Goal: Task Accomplishment & Management: Manage account settings

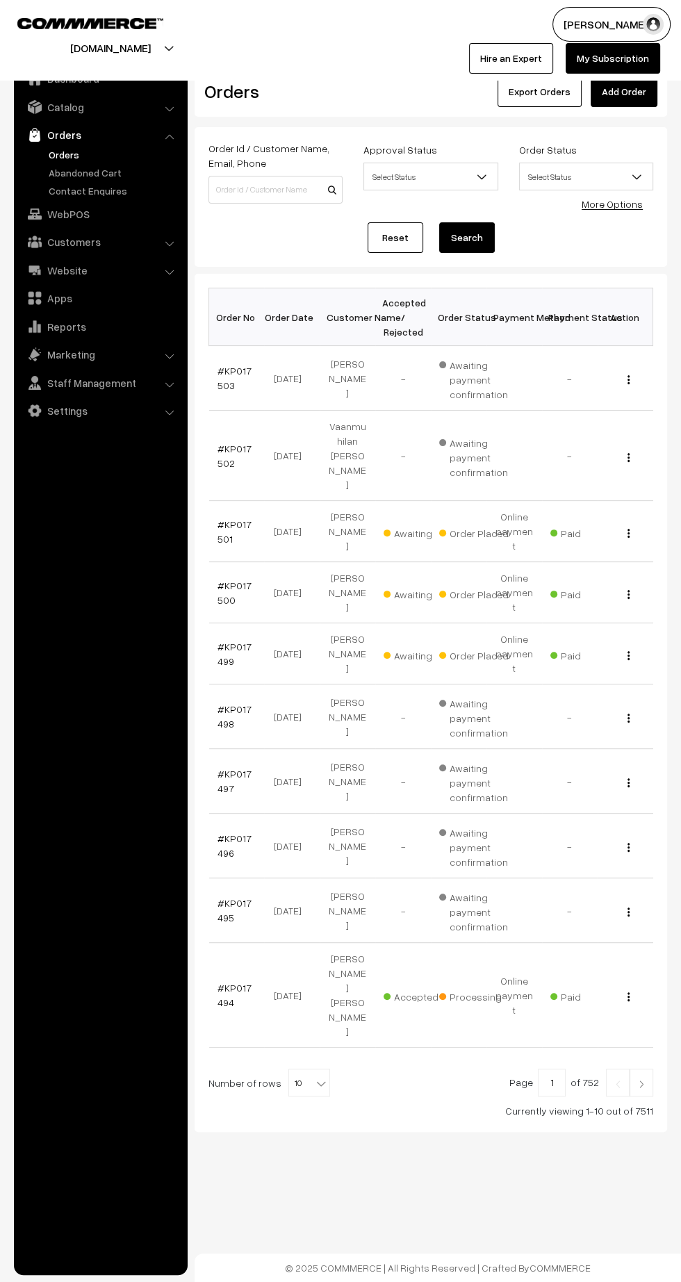
click at [630, 85] on link "Add Order" at bounding box center [624, 91] width 67 height 31
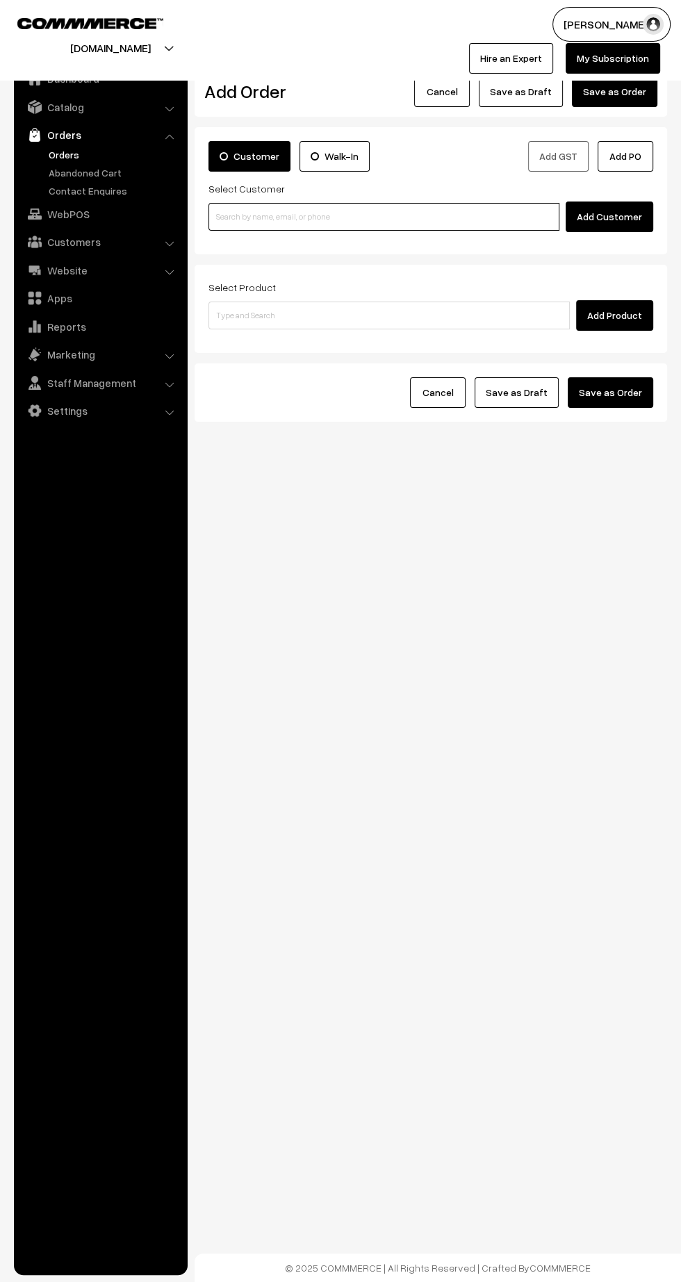
click at [331, 219] on input at bounding box center [383, 217] width 351 height 28
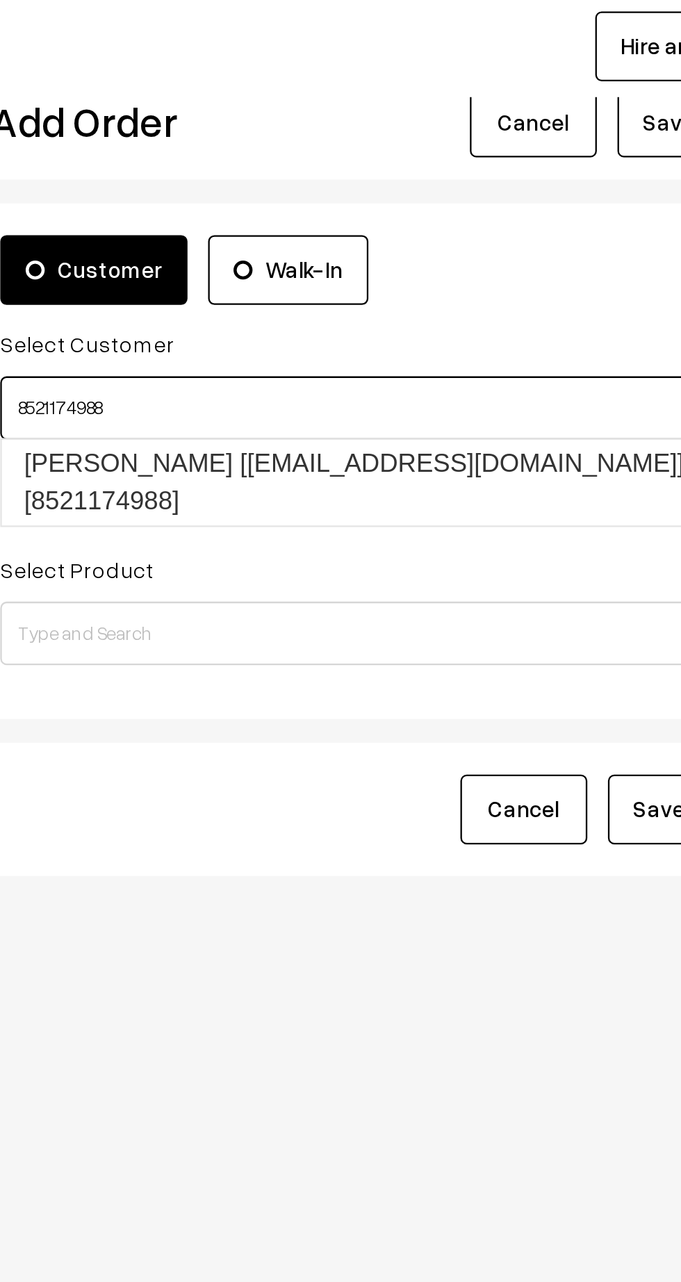
click at [406, 238] on link "Hardik Pathak [Sskp1883@gmal.com] [8521174988]" at bounding box center [386, 250] width 354 height 38
type input "8521174988"
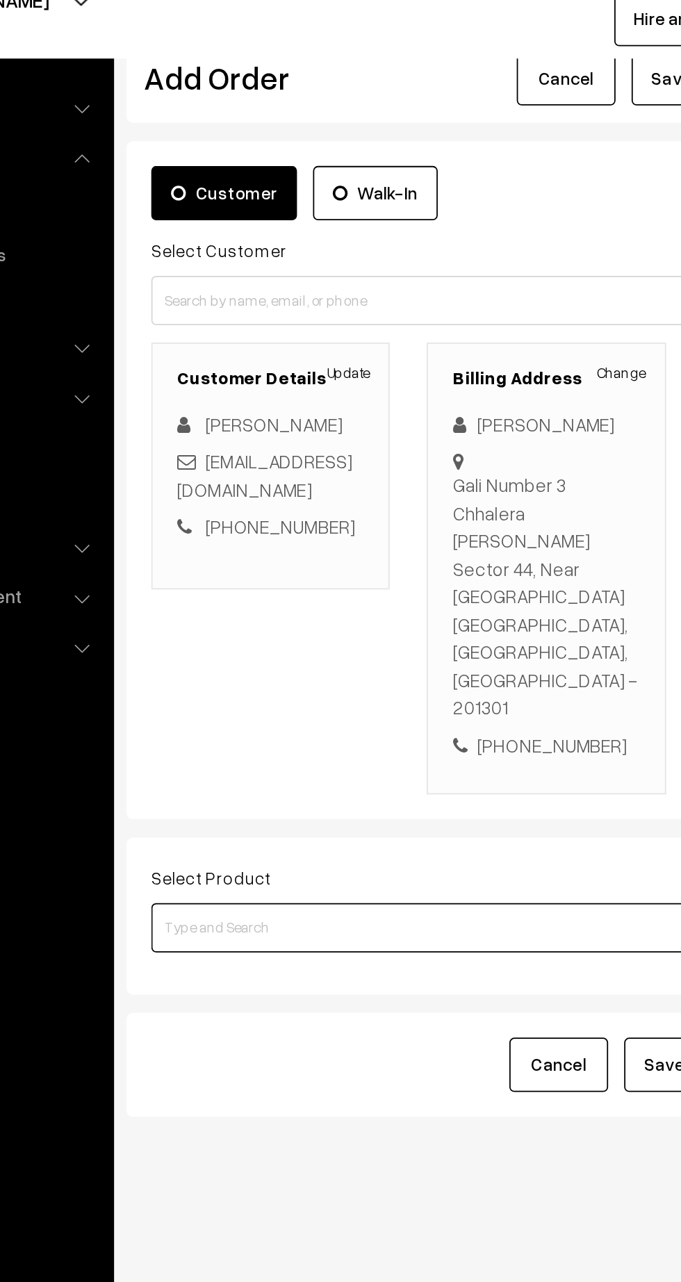
click at [396, 556] on input at bounding box center [388, 570] width 361 height 28
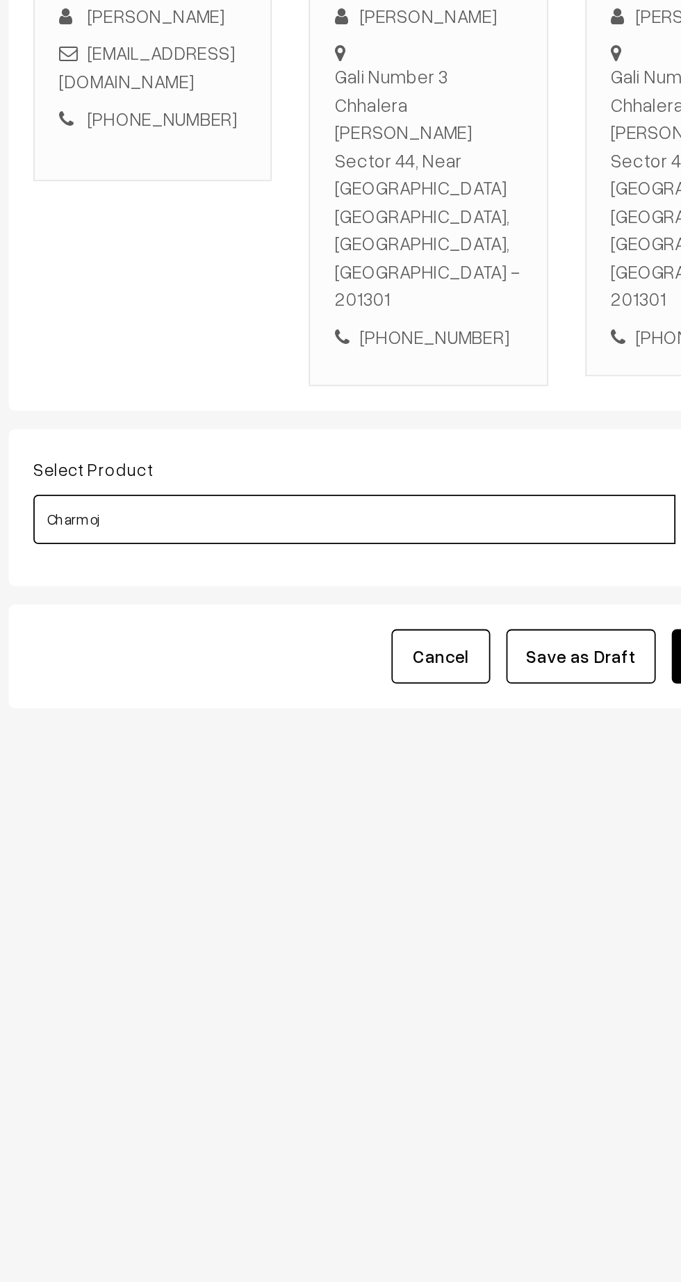
type input "Charmoja"
click at [404, 530] on link "Charmoja Ointment 15gm" at bounding box center [390, 531] width 363 height 21
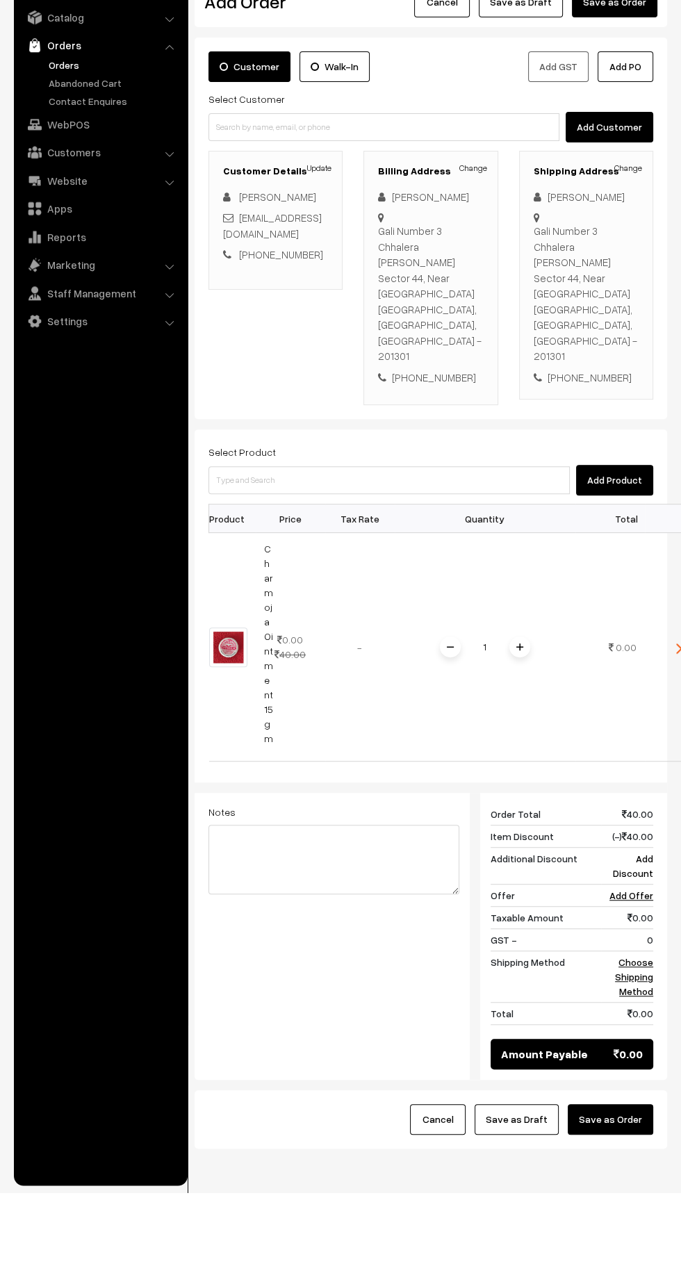
click at [485, 725] on input "1" at bounding box center [485, 737] width 28 height 24
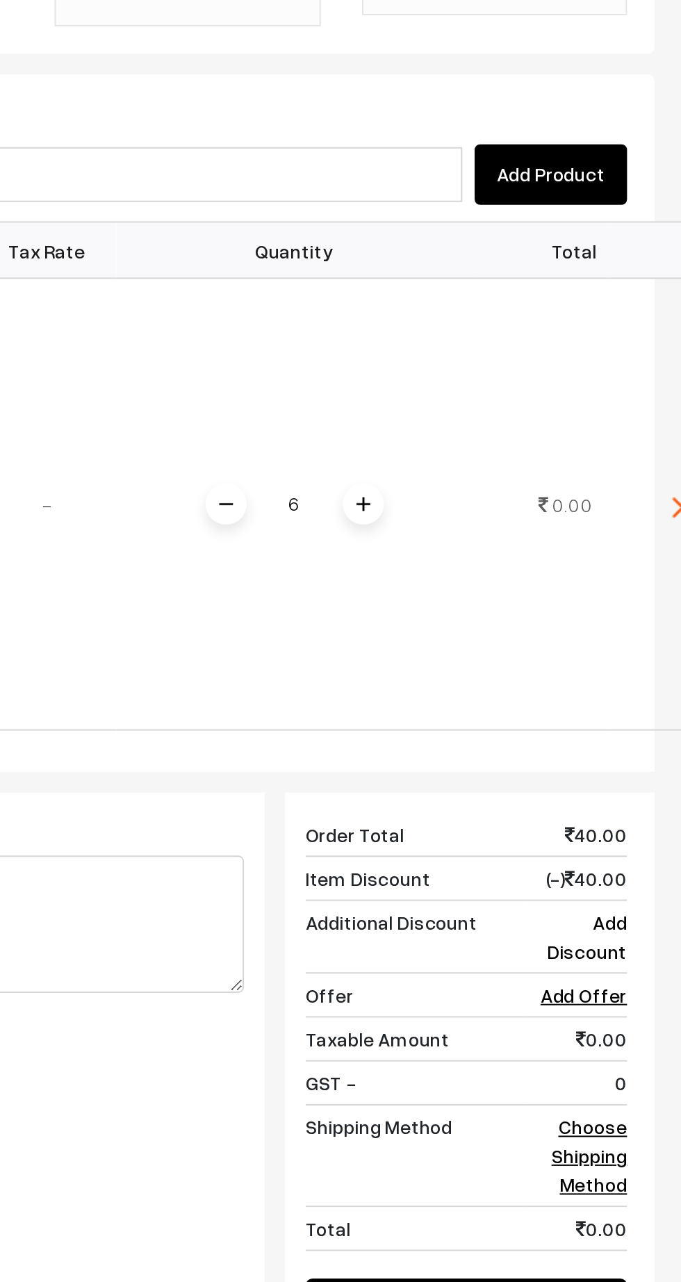
type input "6"
click at [586, 753] on div "Dashboard / orders / Add Order Add Order Cancel Save as Draft Save as Order Sav…" at bounding box center [431, 645] width 473 height 1186
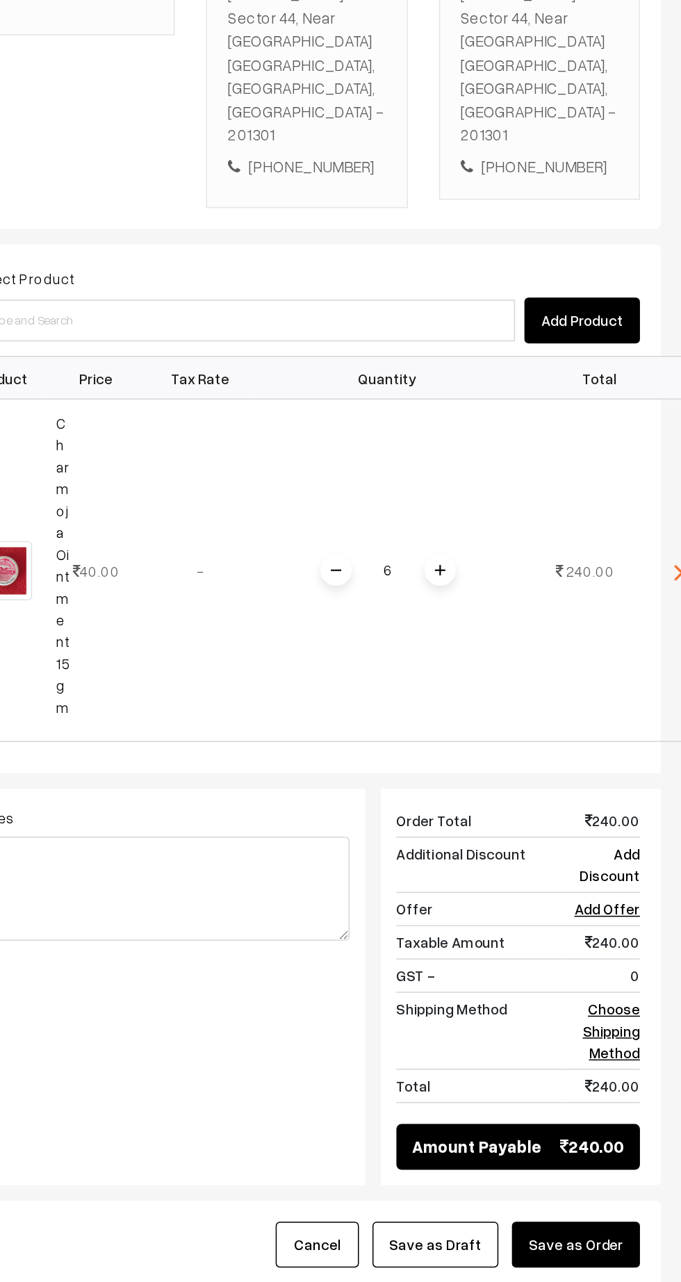
click at [641, 1024] on link "Choose Shipping Method" at bounding box center [634, 1044] width 38 height 41
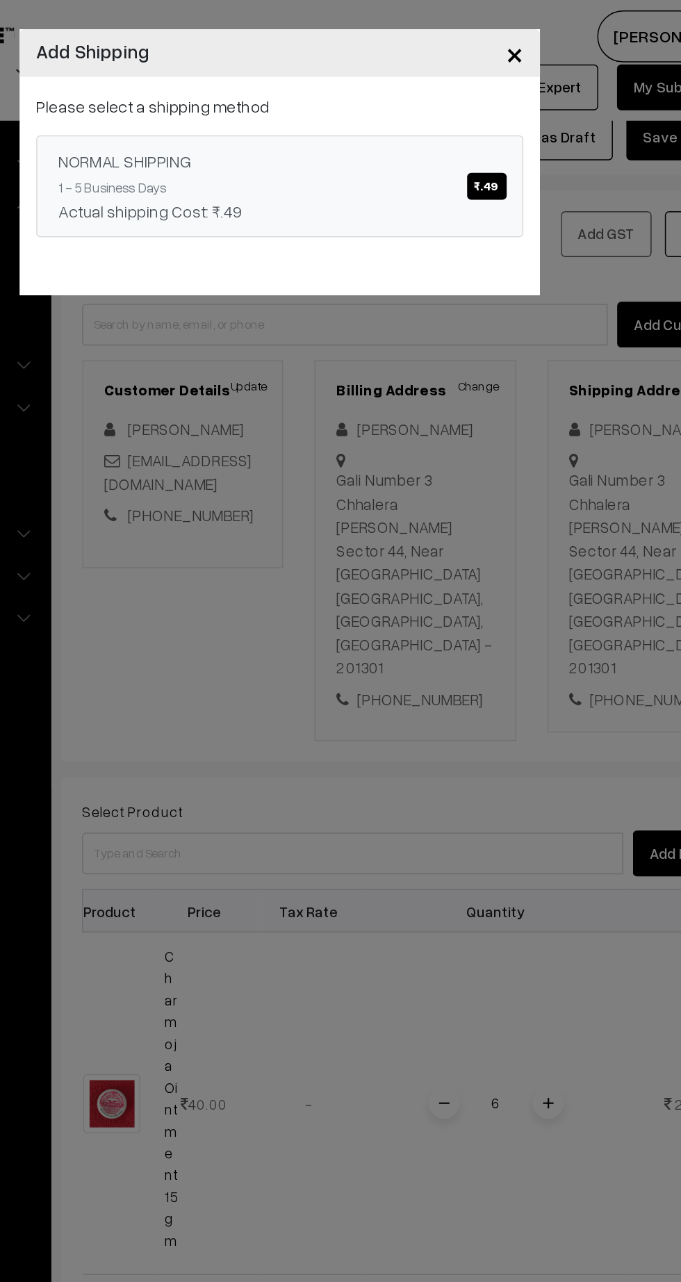
click at [415, 126] on link "NORMAL SHIPPING ₹.49 1 - 5 Business Days Actual shipping Cost: ₹.49" at bounding box center [340, 124] width 325 height 68
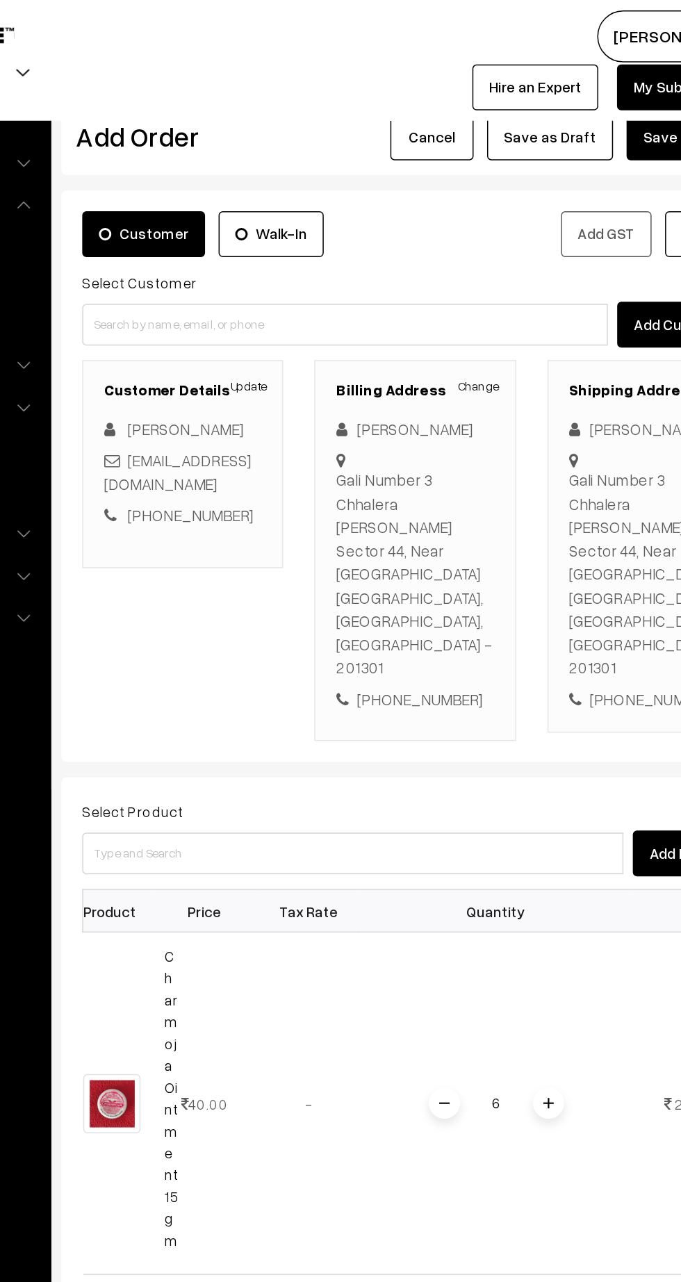
scroll to position [0, 3]
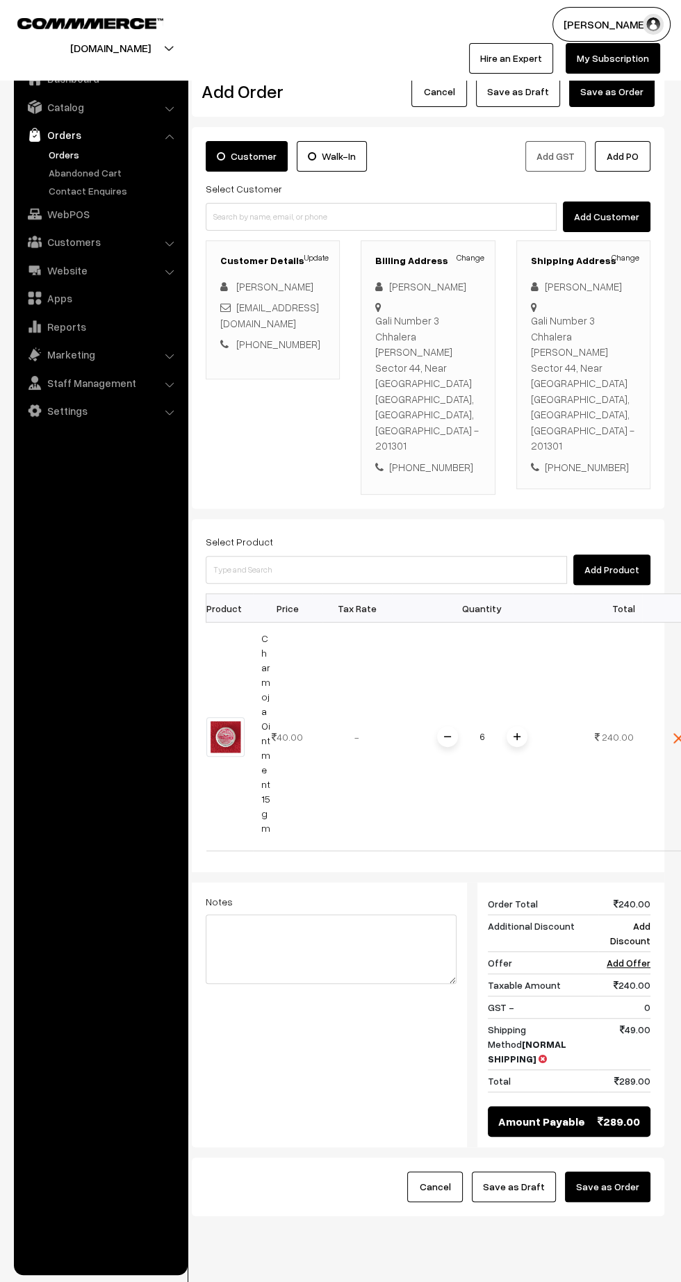
click at [632, 1172] on button "Save as Order" at bounding box center [607, 1187] width 85 height 31
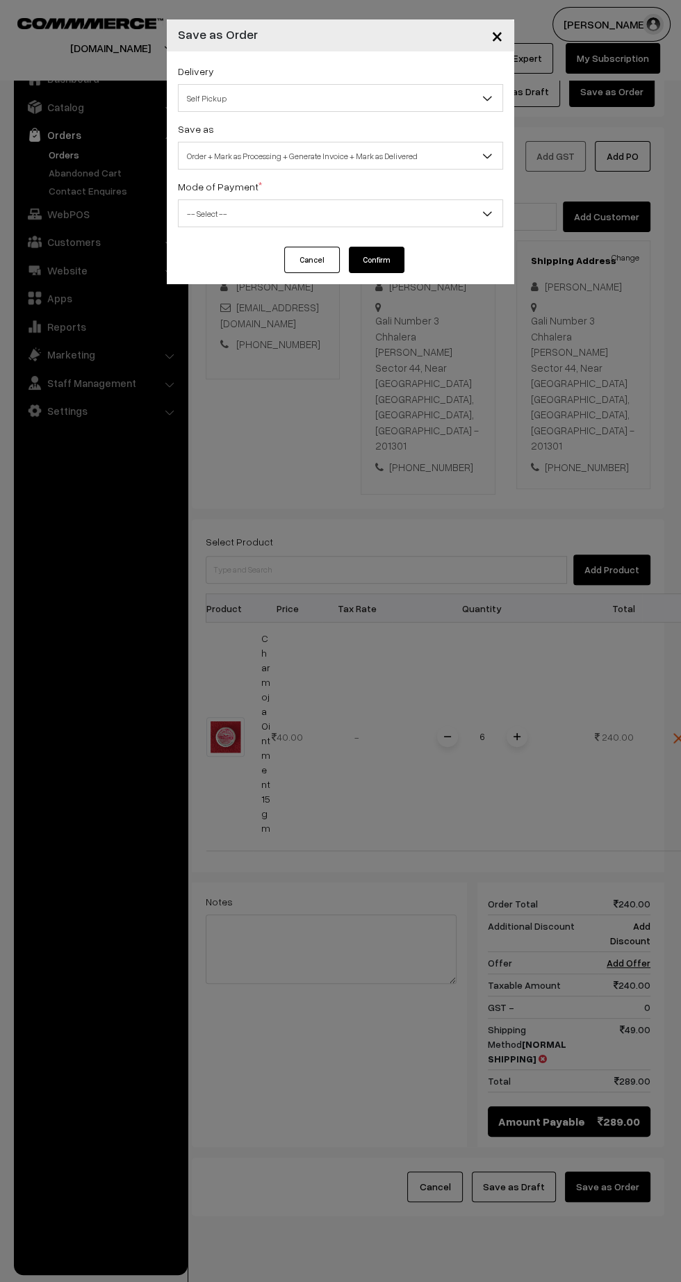
click at [447, 91] on span "Self Pickup" at bounding box center [341, 98] width 324 height 24
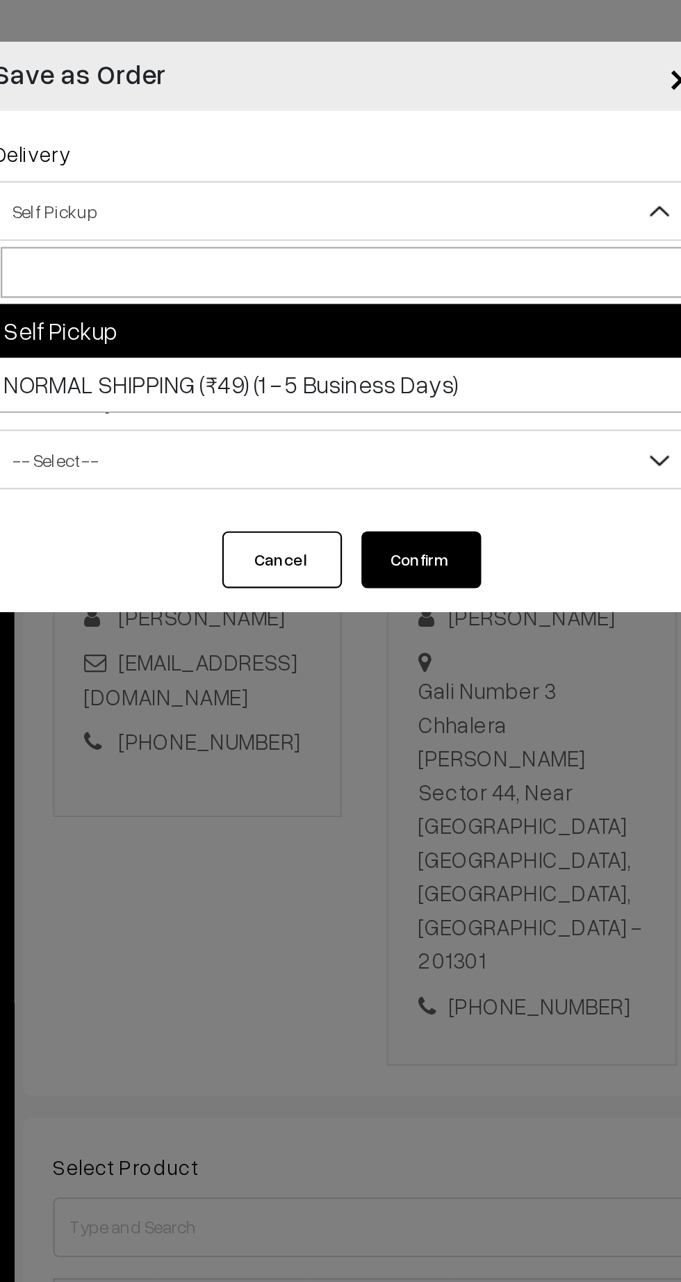
select select "EX1"
select select "3"
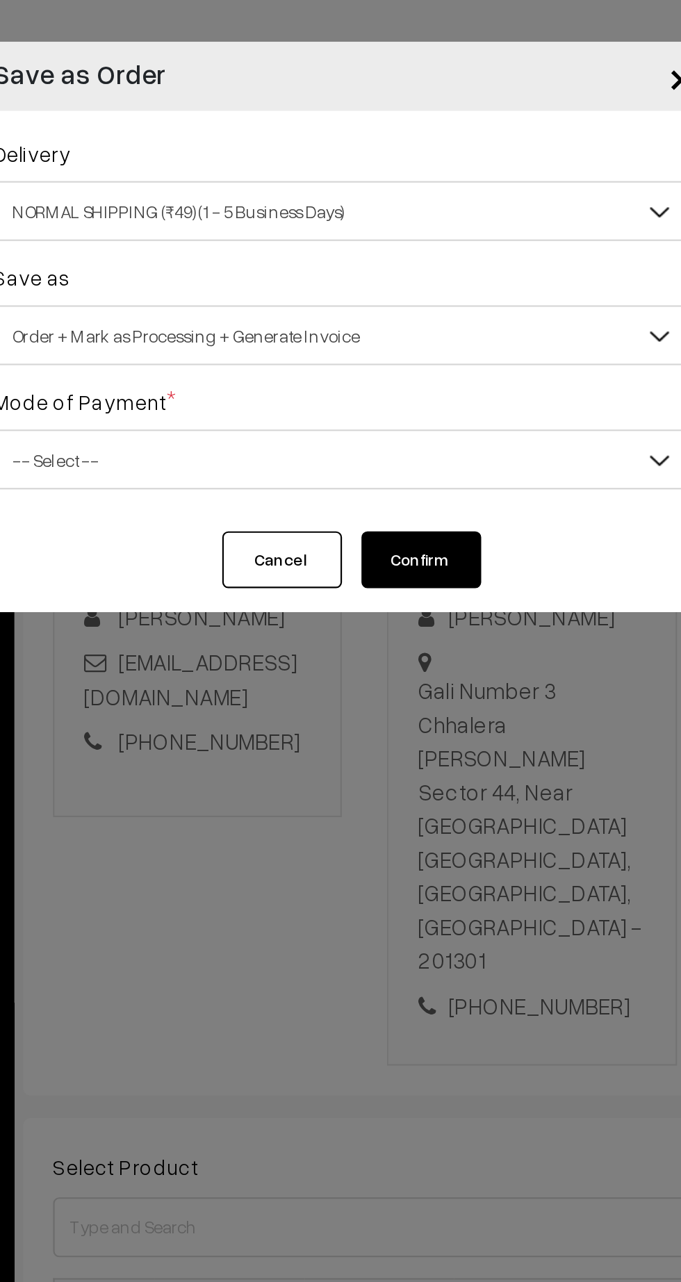
click at [390, 203] on span "-- Select --" at bounding box center [341, 214] width 324 height 24
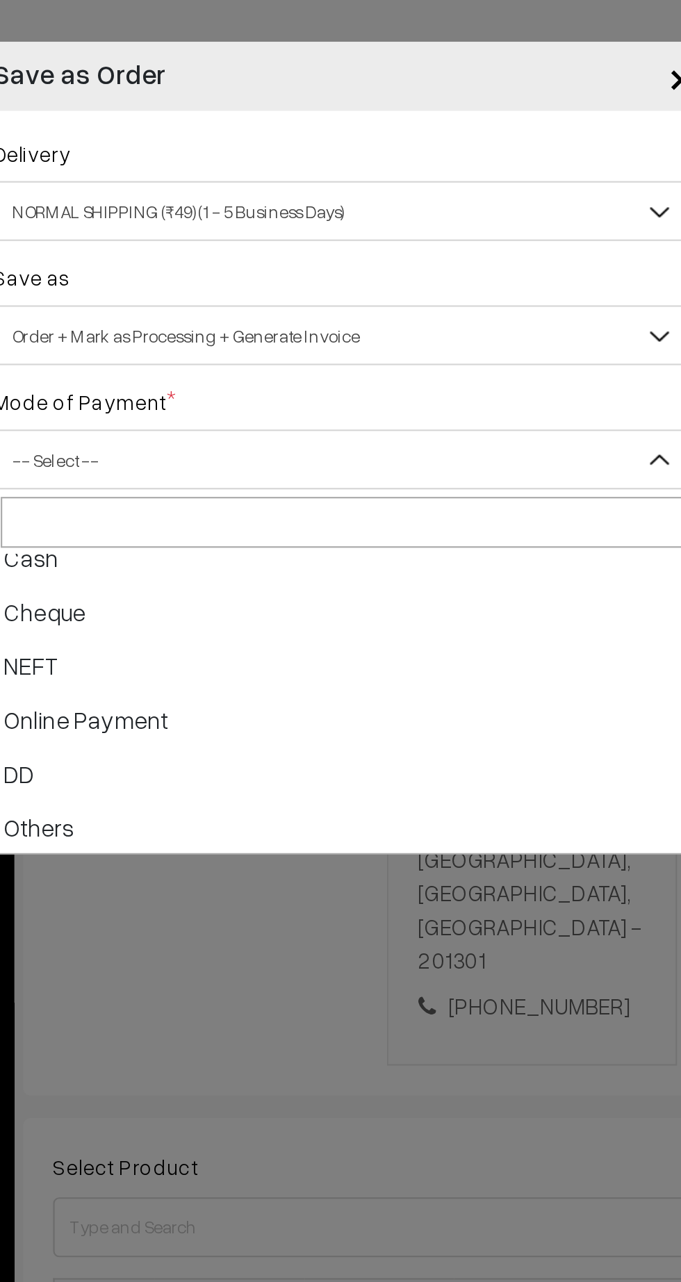
scroll to position [61, 0]
select select "5"
checkbox input "true"
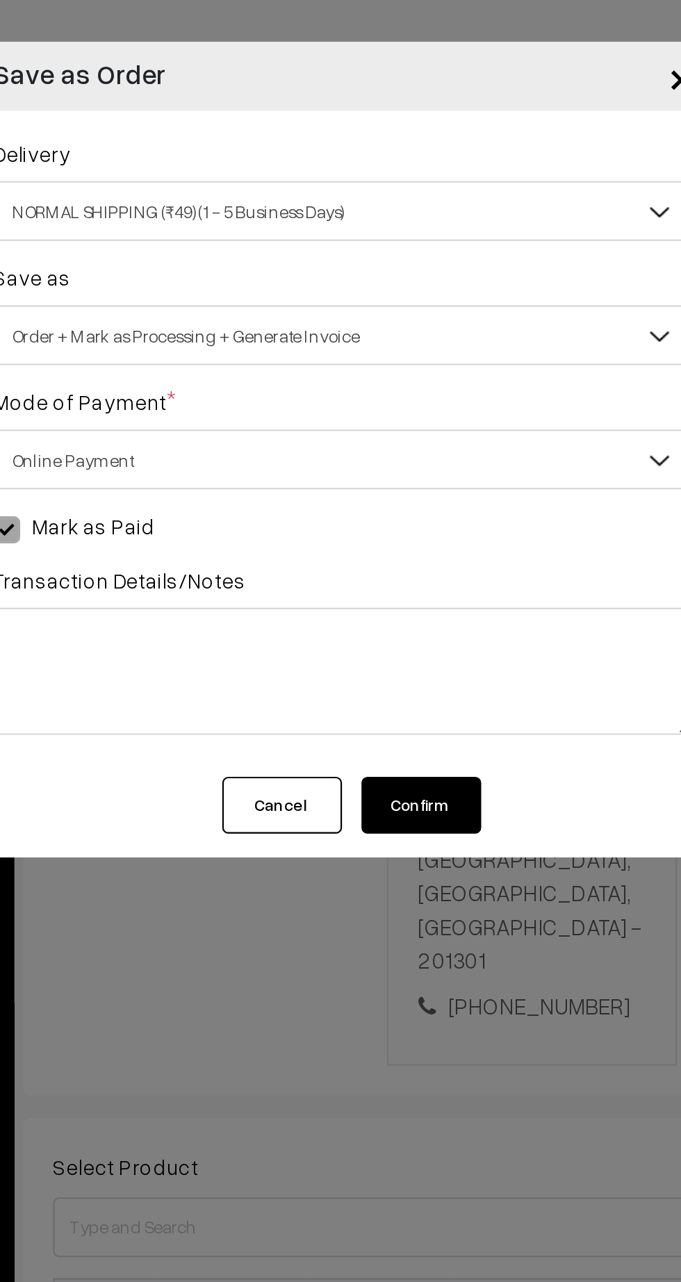
click at [391, 378] on button "Confirm" at bounding box center [377, 374] width 56 height 26
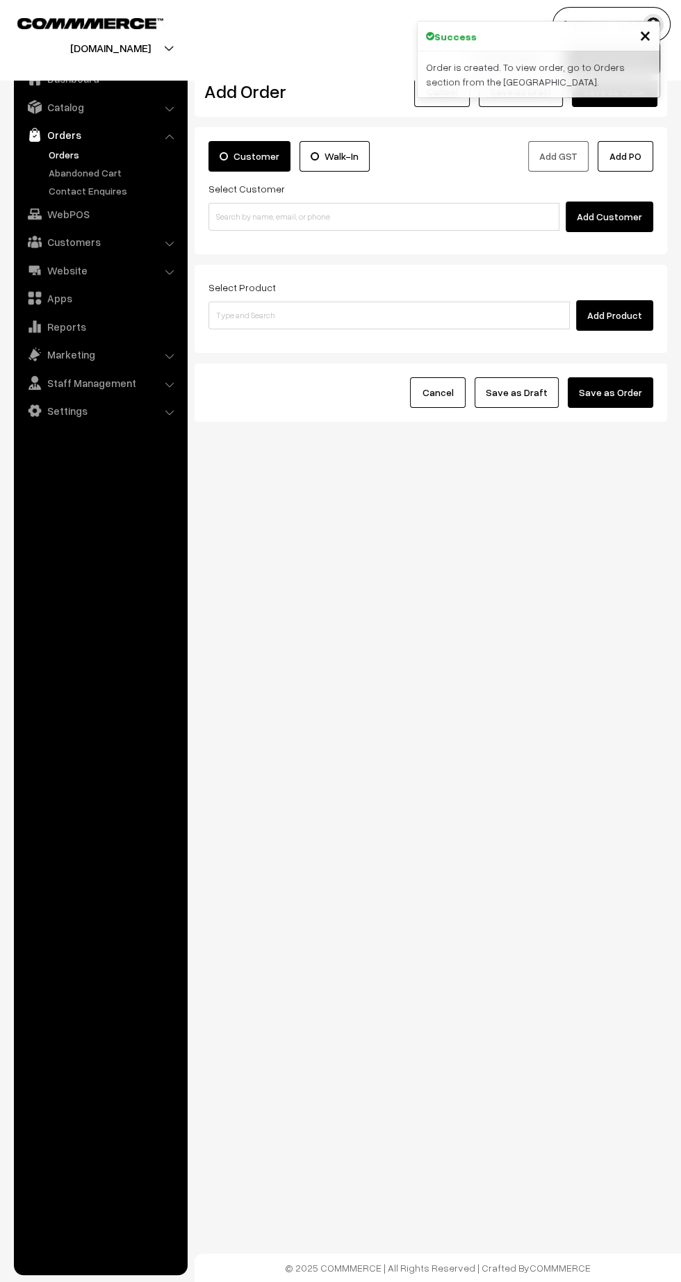
click at [58, 151] on link "Orders" at bounding box center [114, 154] width 138 height 15
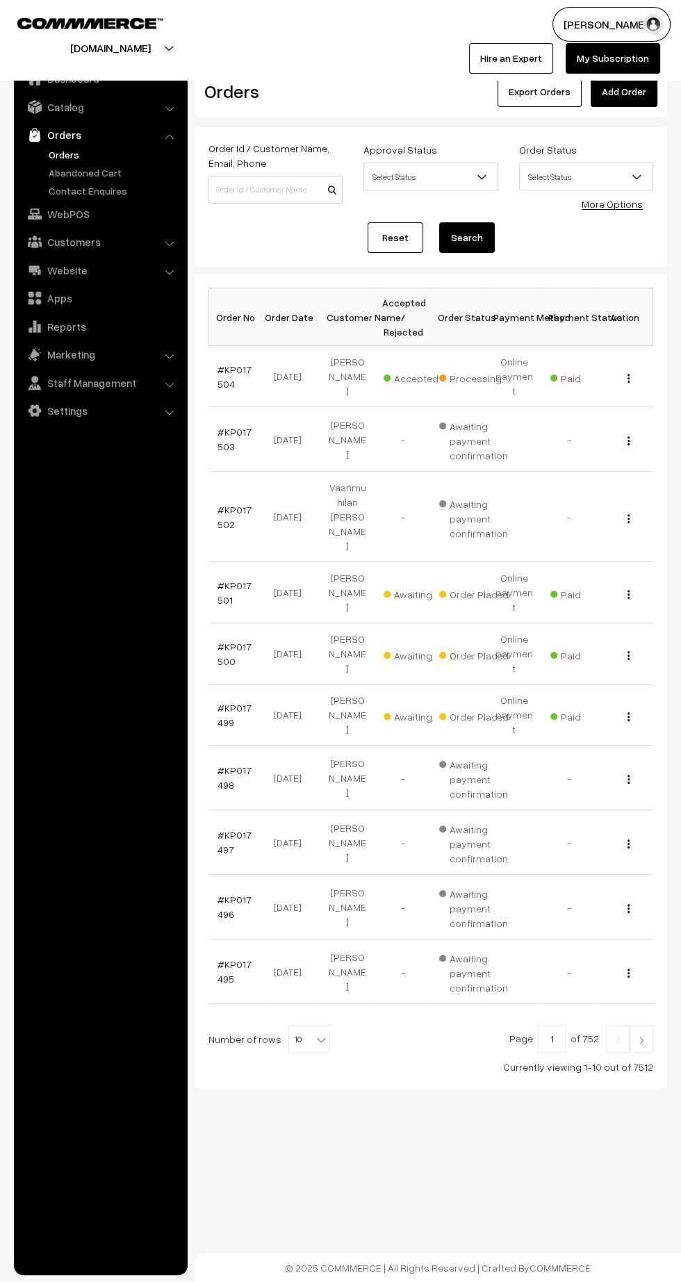
click at [221, 580] on link "#KP017501" at bounding box center [235, 593] width 34 height 26
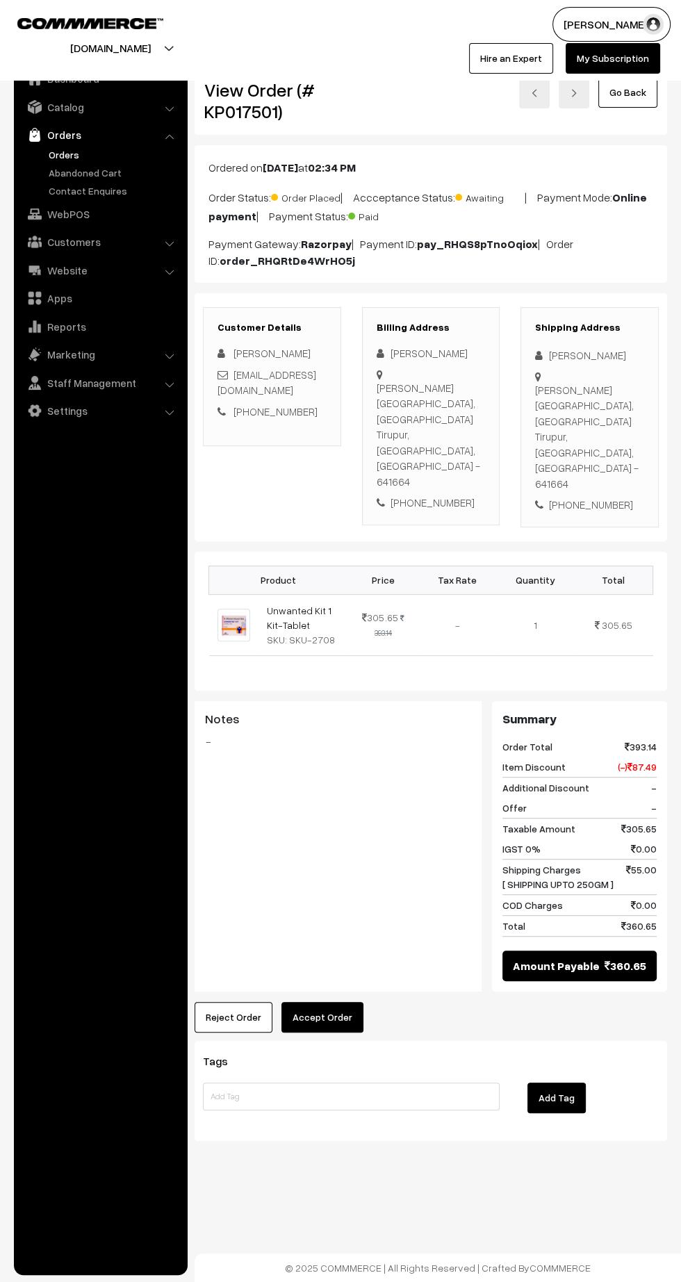
click at [329, 1002] on button "Accept Order" at bounding box center [322, 1017] width 82 height 31
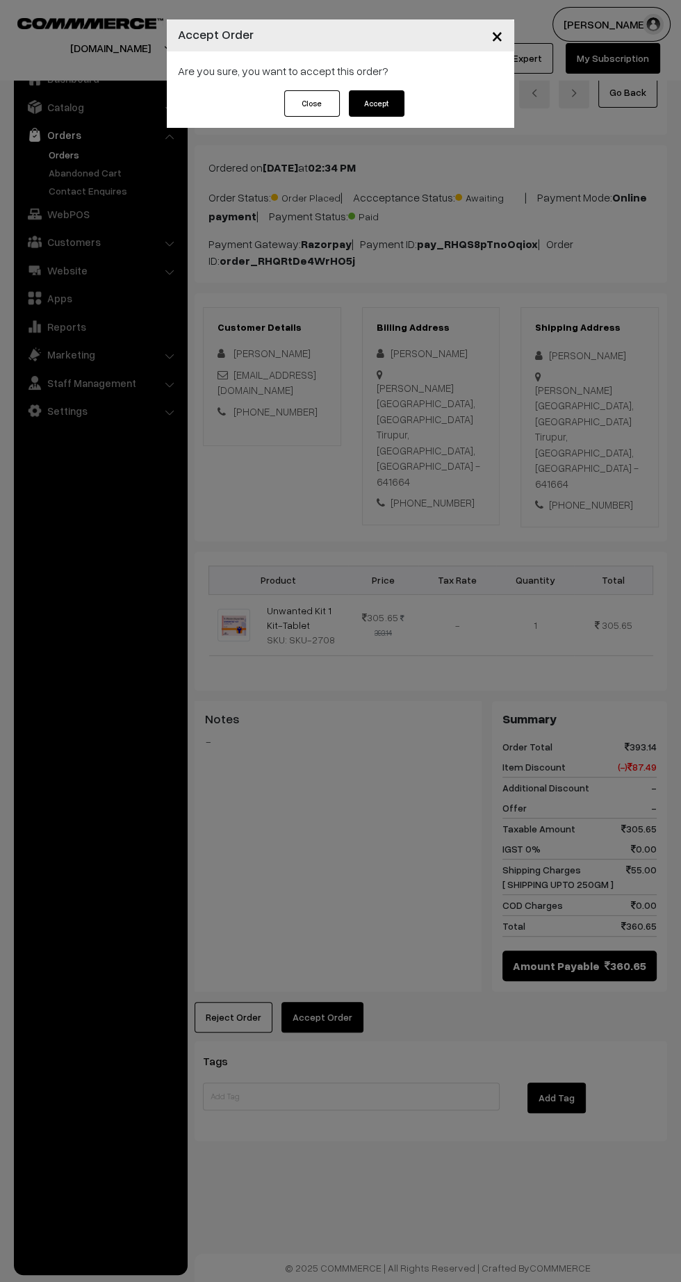
click at [386, 113] on button "Accept" at bounding box center [377, 103] width 56 height 26
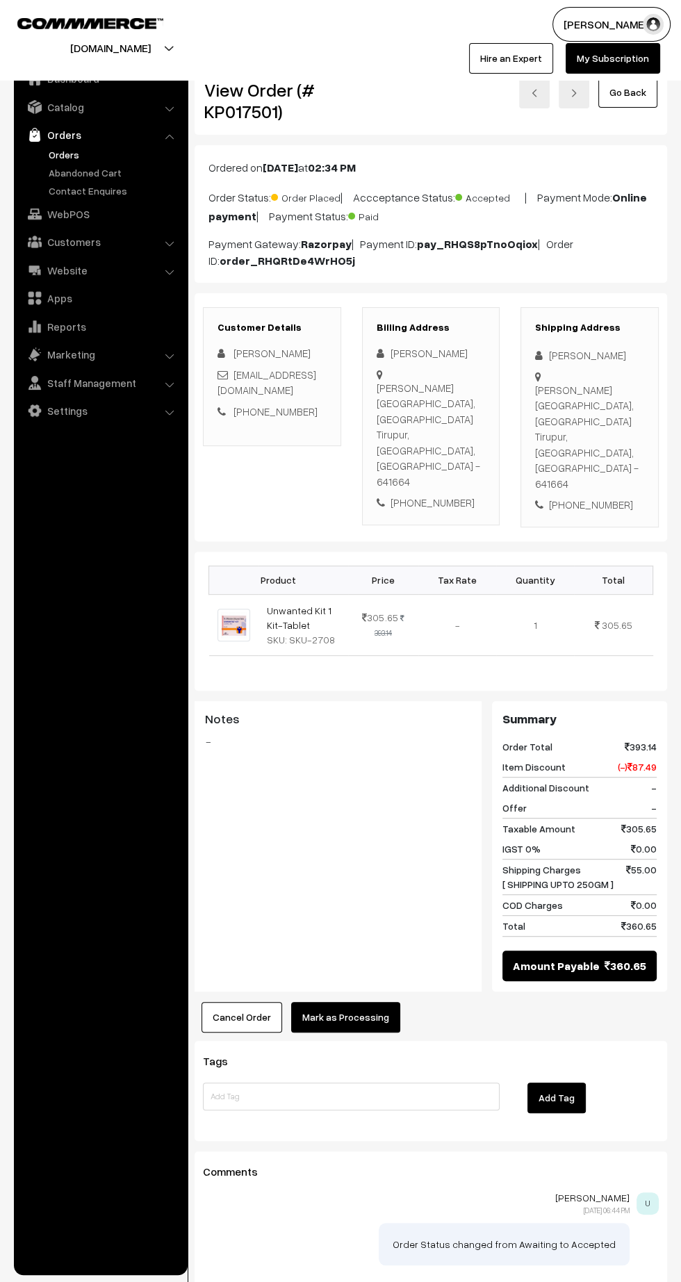
click at [384, 1002] on button "Mark as Processing" at bounding box center [345, 1017] width 109 height 31
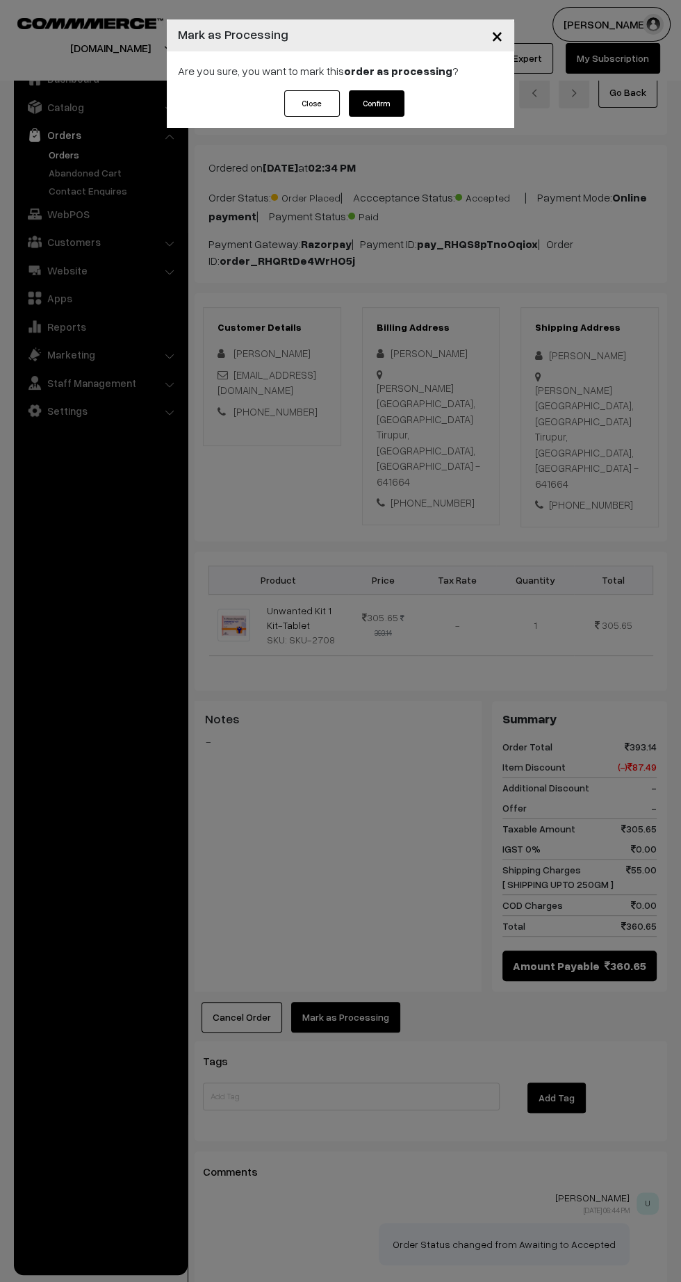
click at [394, 110] on button "Confirm" at bounding box center [377, 103] width 56 height 26
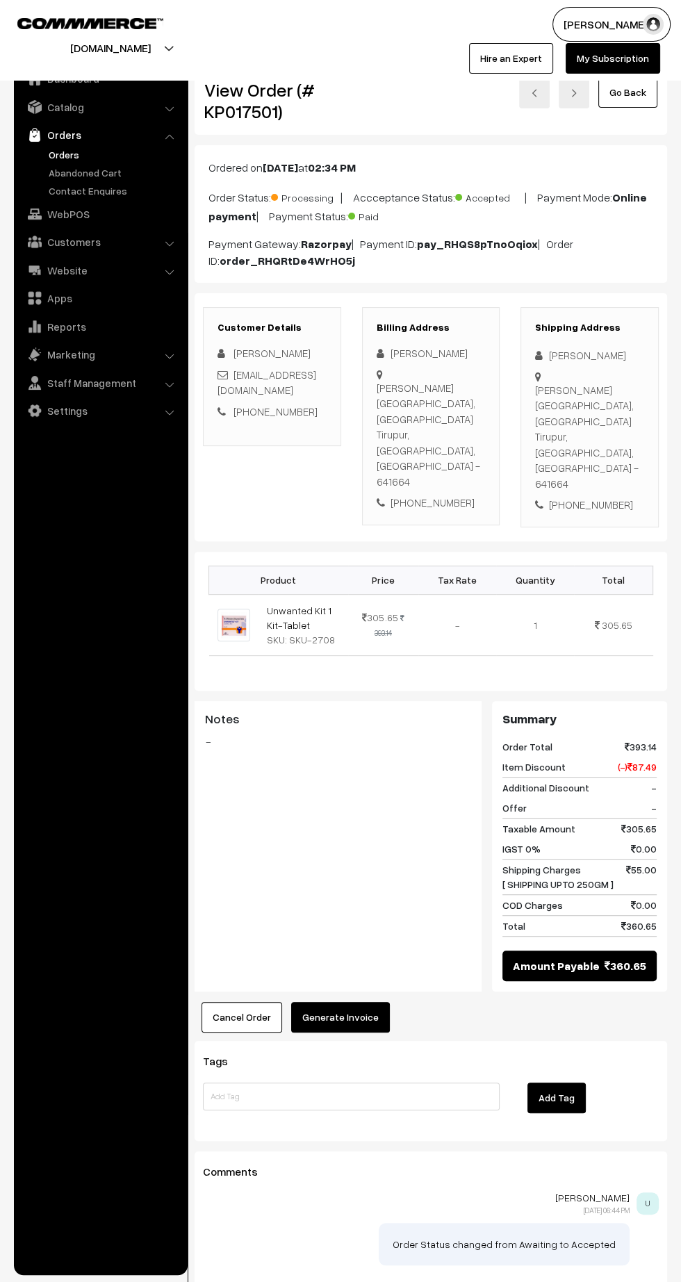
click at [343, 1002] on button "Generate Invoice" at bounding box center [340, 1017] width 99 height 31
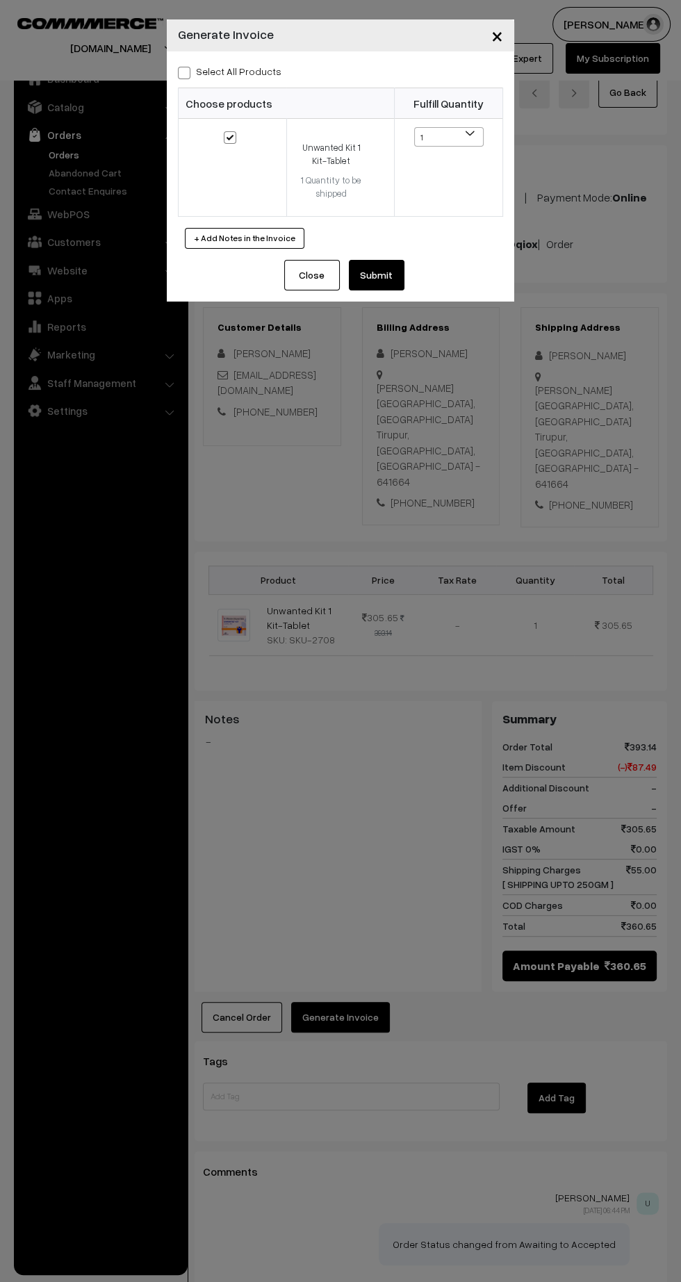
click at [391, 281] on button "Submit" at bounding box center [377, 275] width 56 height 31
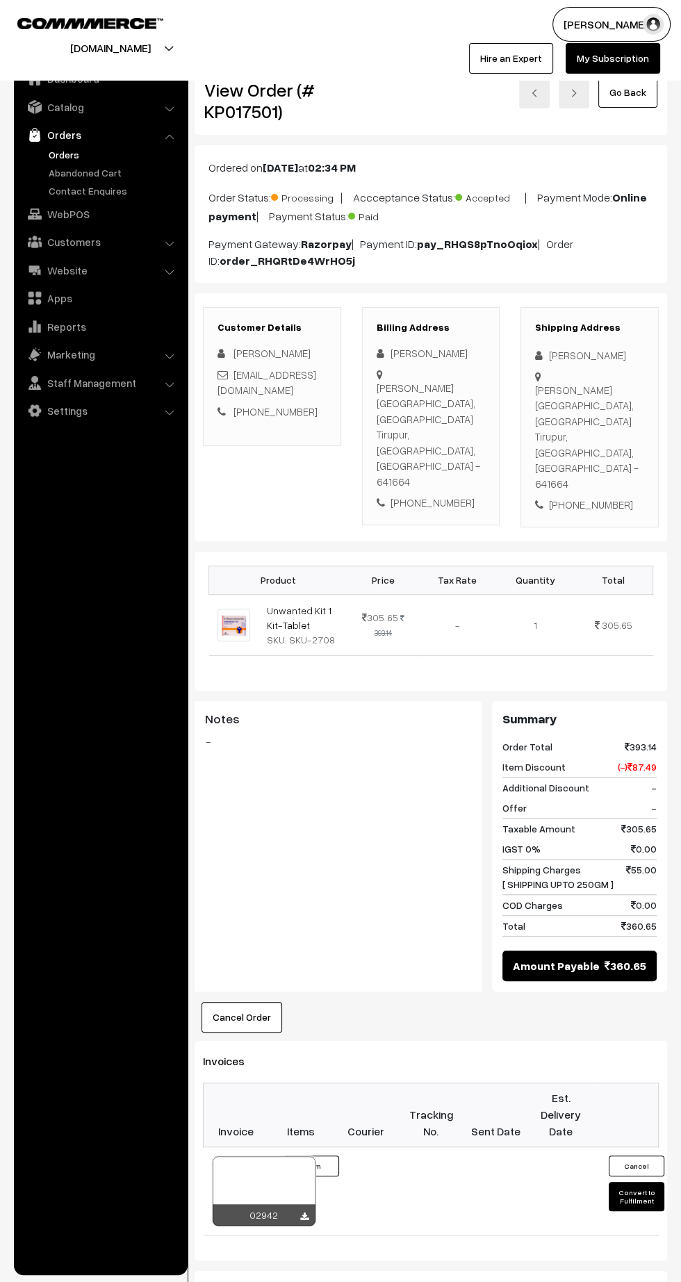
click at [302, 1211] on link at bounding box center [304, 1216] width 8 height 11
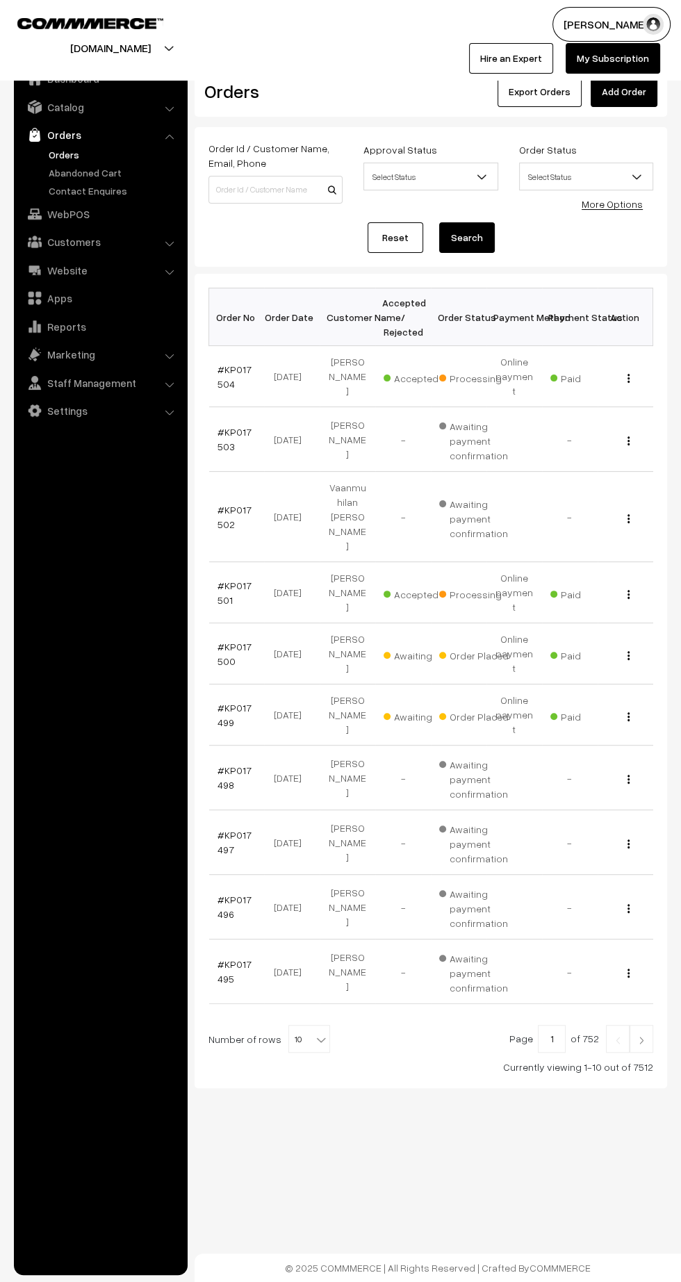
click at [236, 363] on link "#KP017504" at bounding box center [235, 376] width 34 height 26
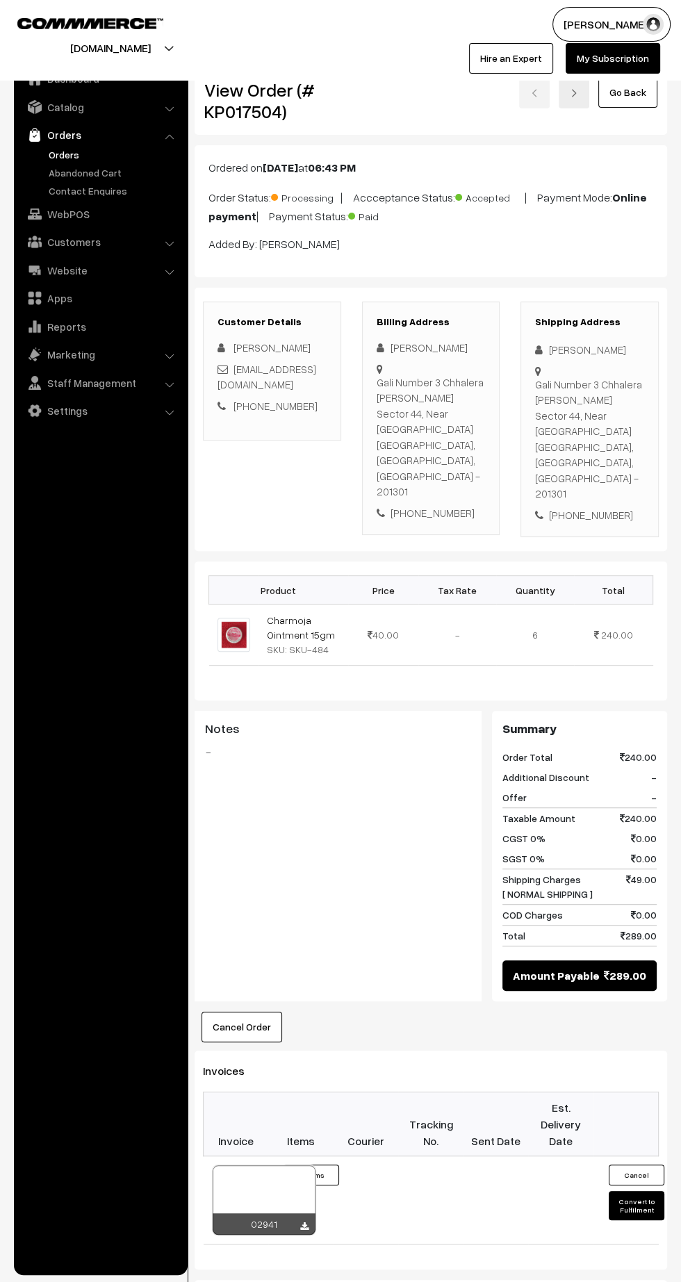
click at [304, 1222] on icon at bounding box center [304, 1226] width 8 height 9
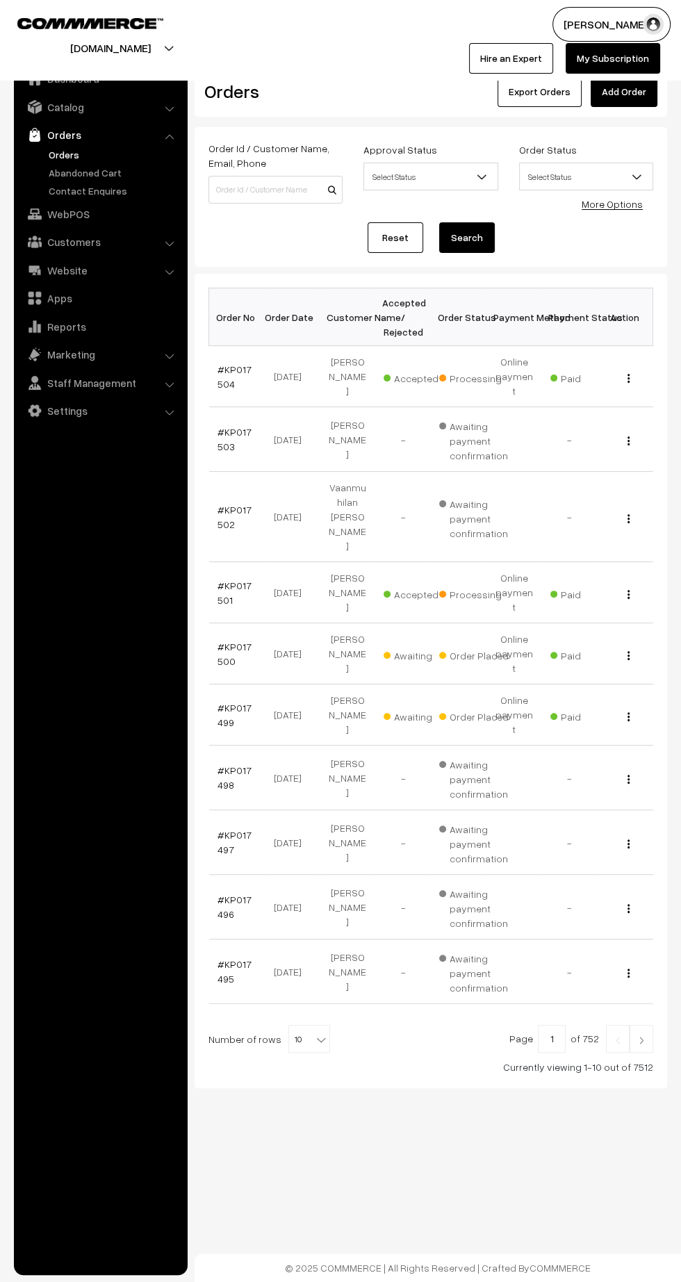
click at [236, 641] on link "#KP017500" at bounding box center [235, 654] width 34 height 26
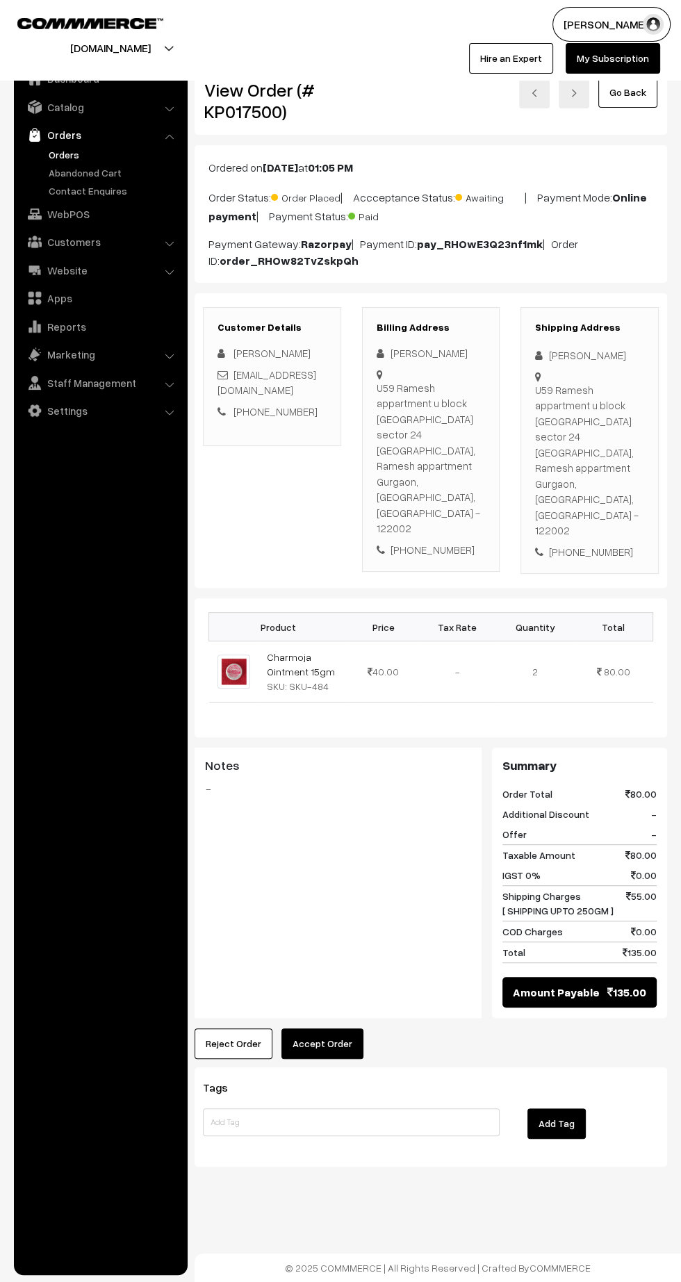
click at [350, 1029] on button "Accept Order" at bounding box center [322, 1044] width 82 height 31
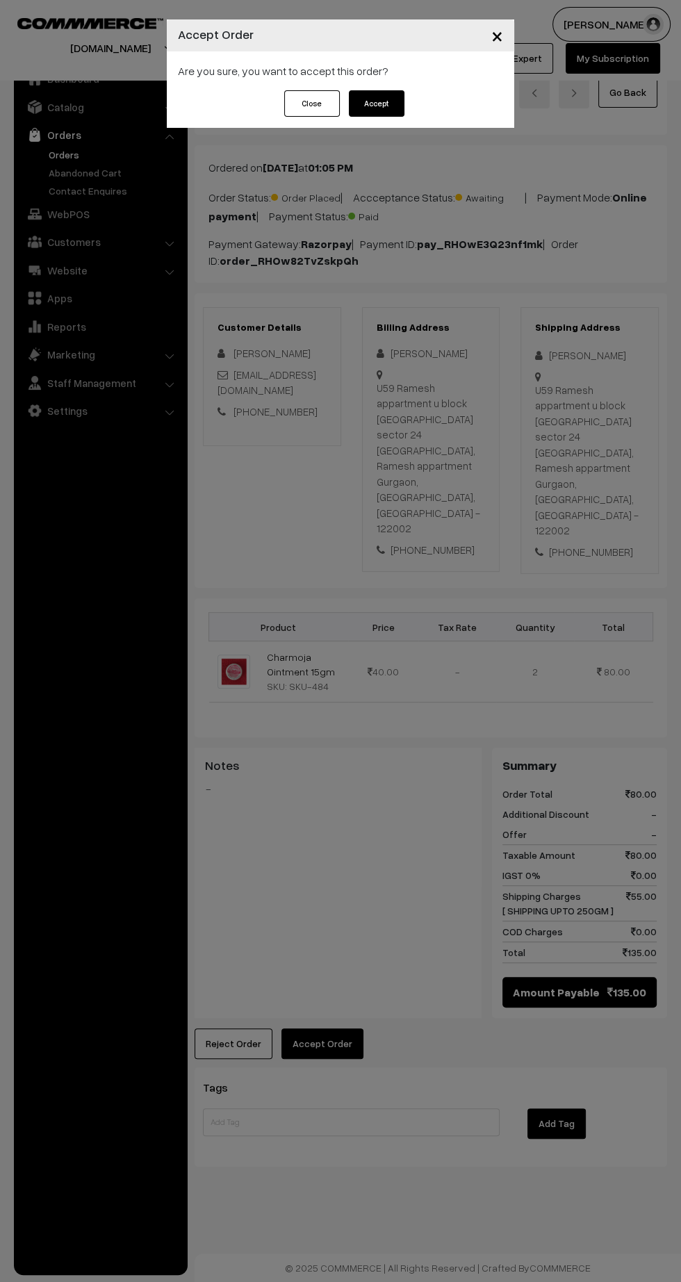
click at [374, 103] on button "Accept" at bounding box center [377, 103] width 56 height 26
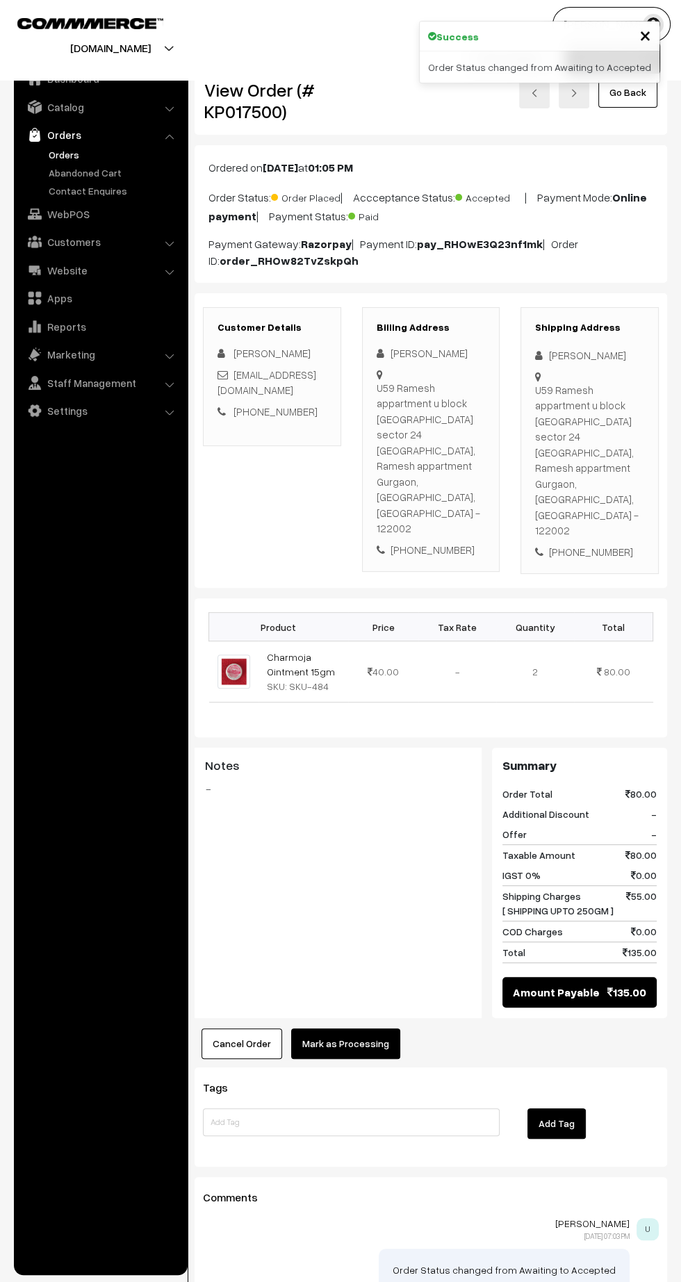
click at [361, 1029] on button "Mark as Processing" at bounding box center [345, 1044] width 109 height 31
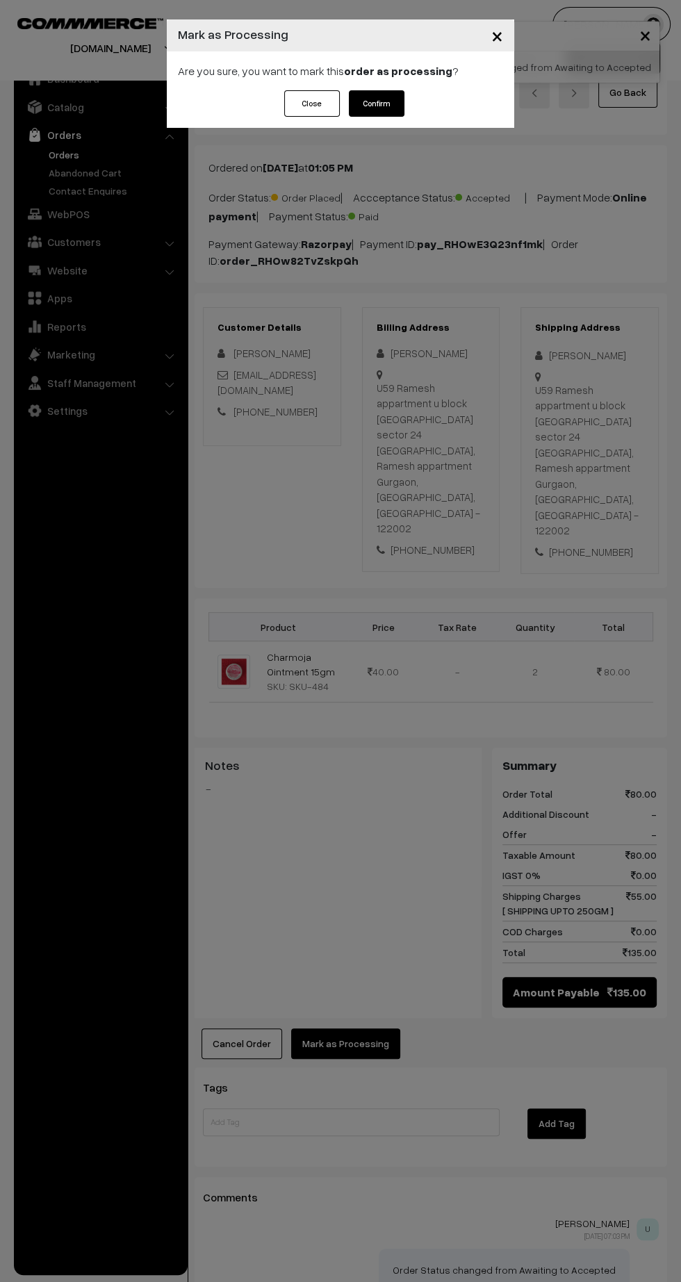
click at [396, 106] on button "Confirm" at bounding box center [377, 103] width 56 height 26
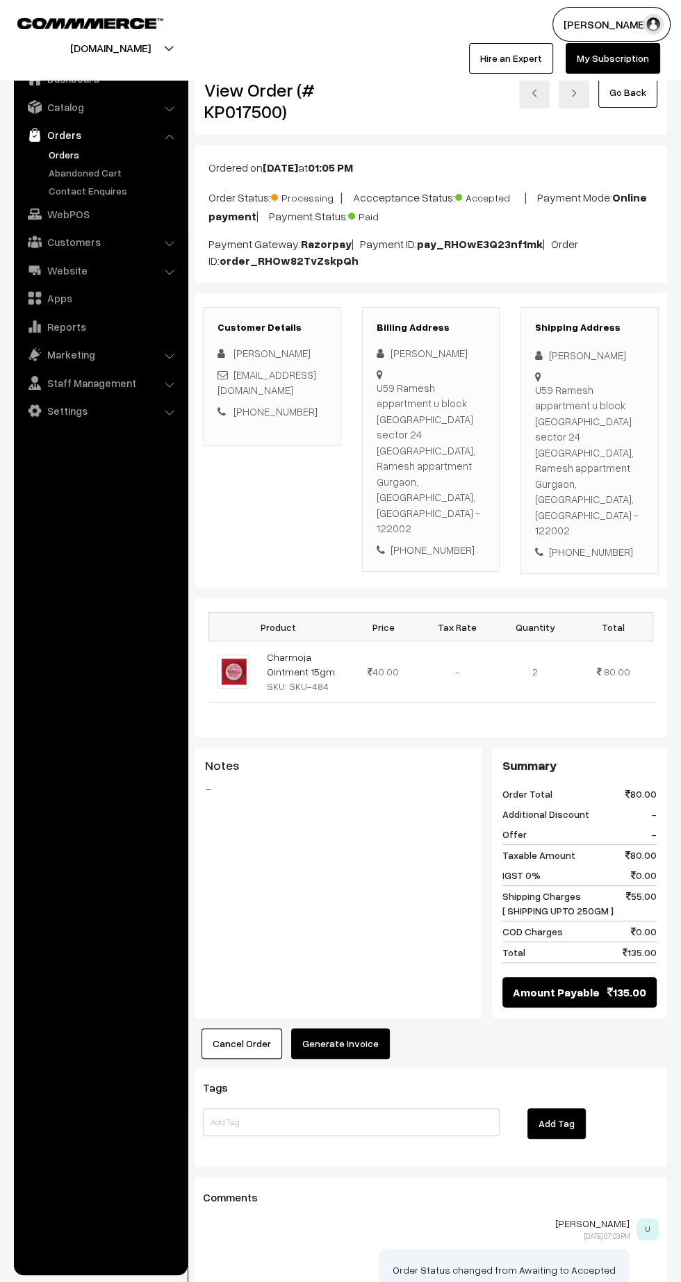
click at [361, 1029] on button "Generate Invoice" at bounding box center [340, 1044] width 99 height 31
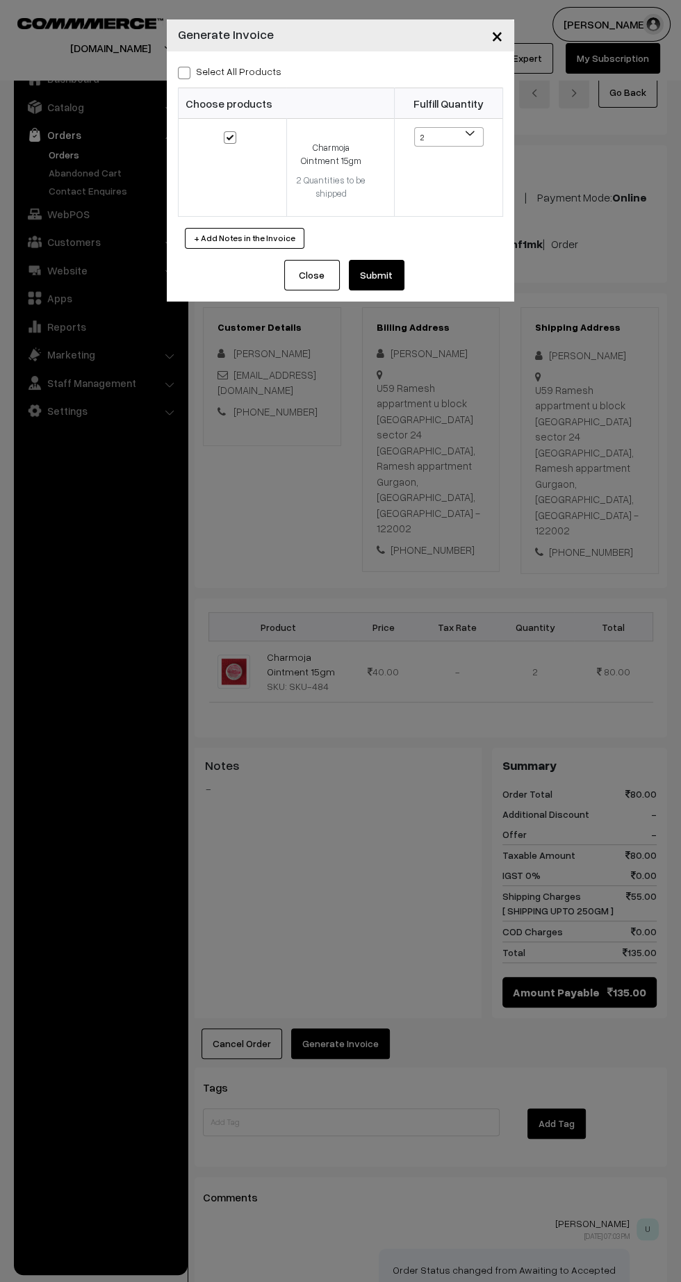
click at [399, 265] on button "Submit" at bounding box center [377, 275] width 56 height 31
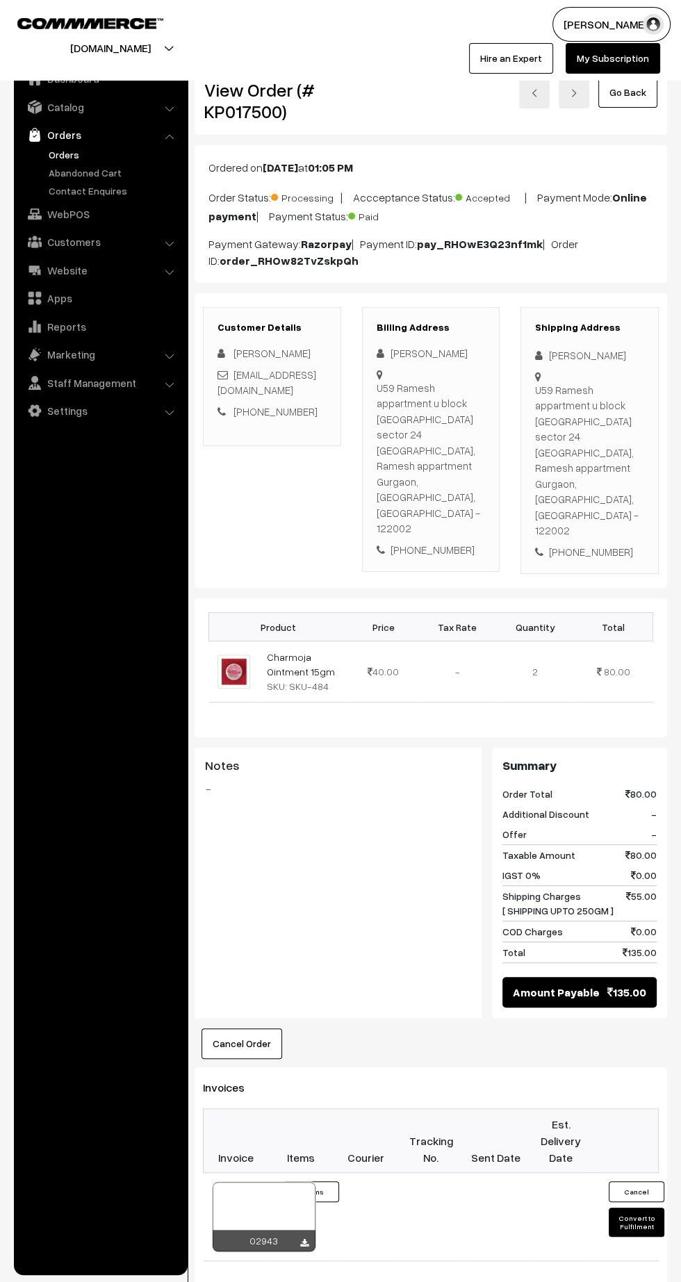
click at [302, 1239] on icon at bounding box center [304, 1243] width 8 height 9
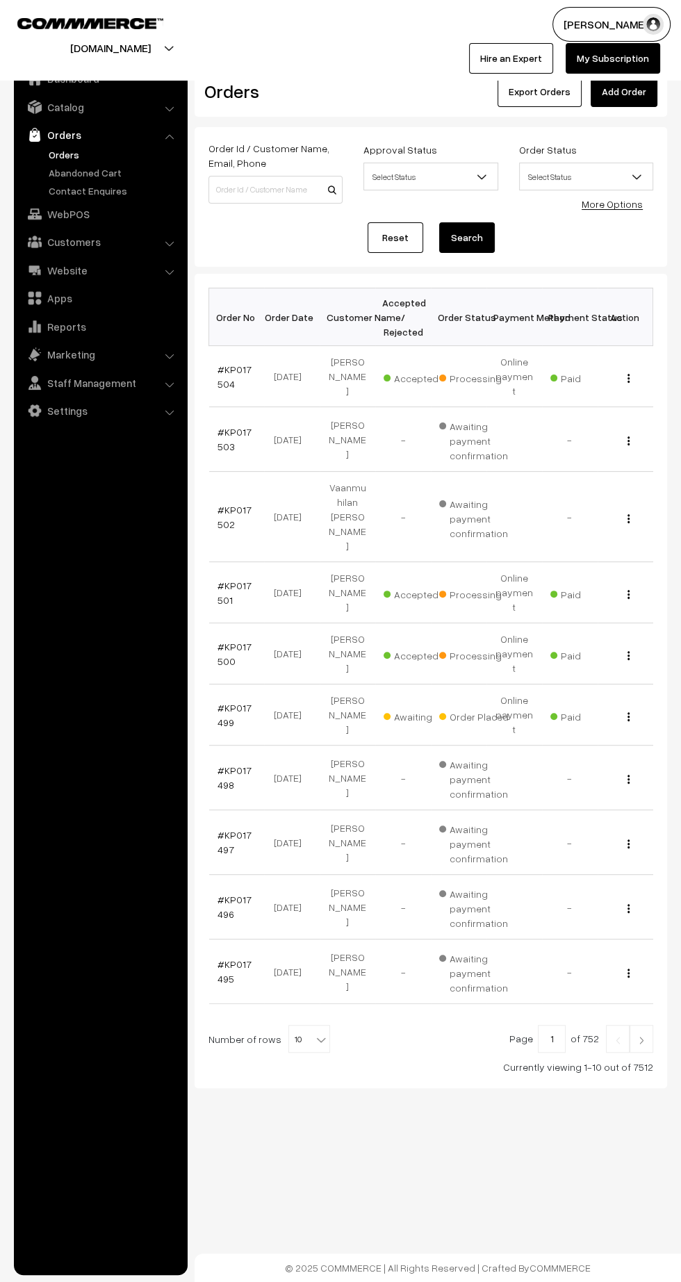
click at [222, 702] on link "#KP017499" at bounding box center [235, 715] width 34 height 26
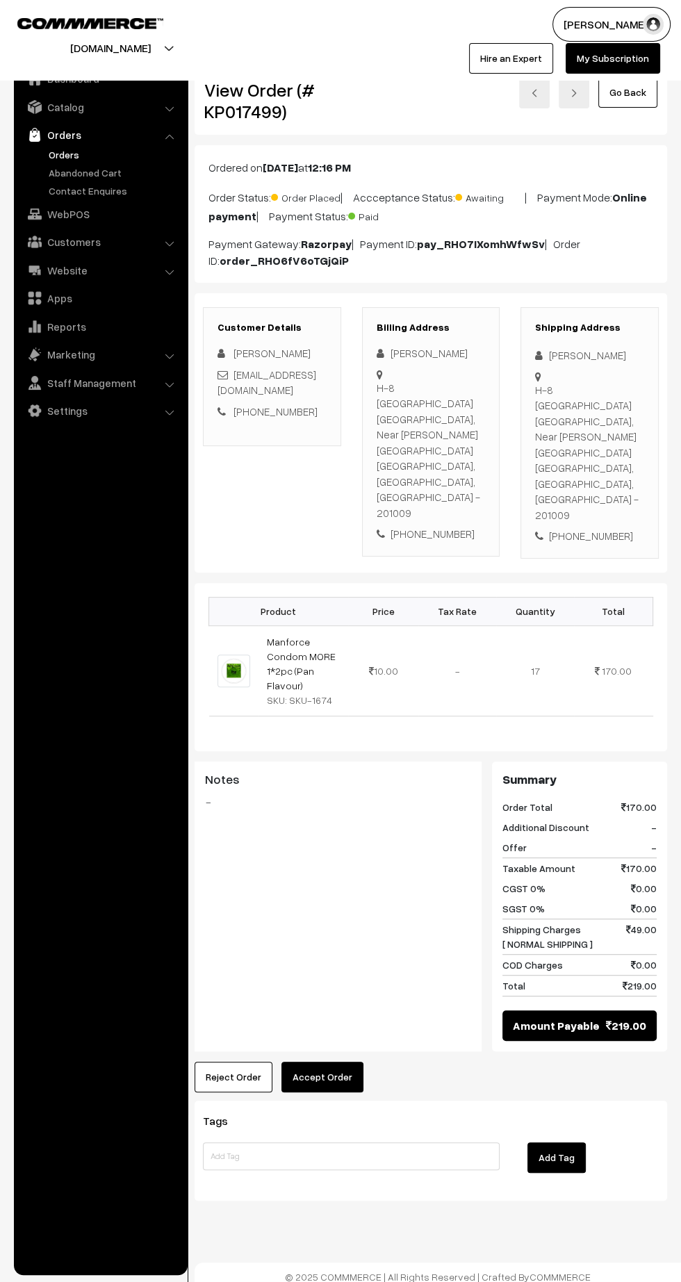
click at [331, 1062] on button "Accept Order" at bounding box center [322, 1077] width 82 height 31
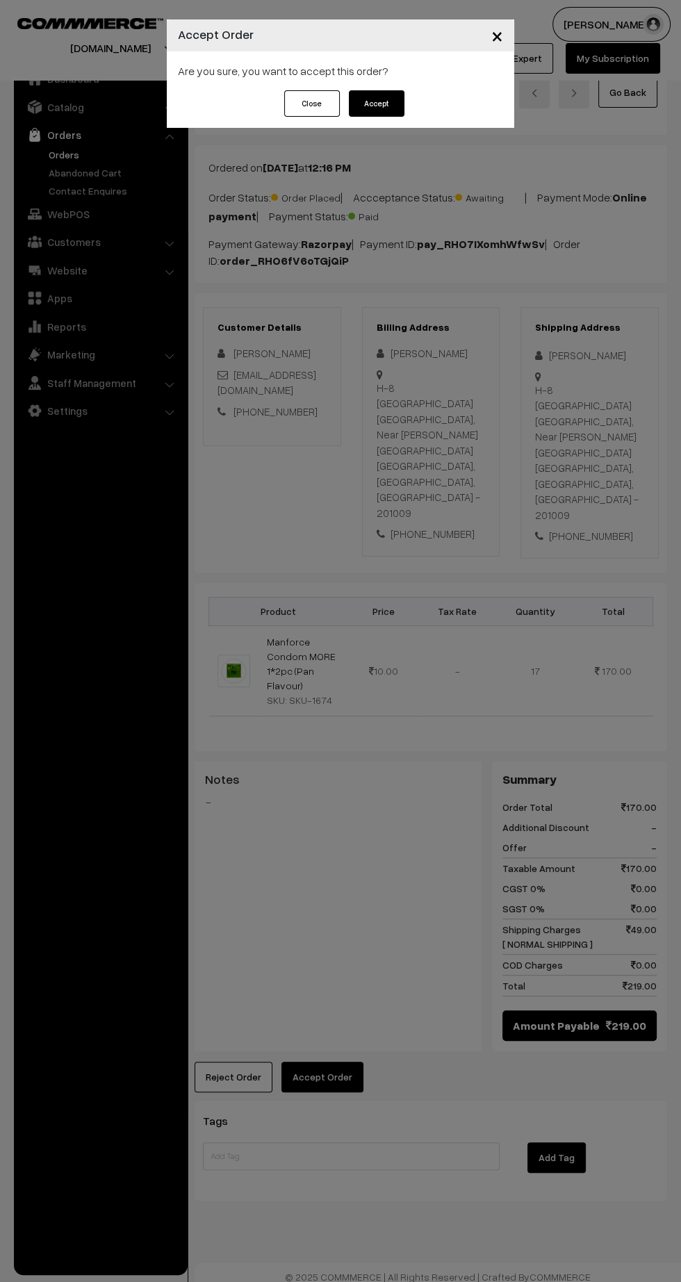
click at [400, 99] on button "Accept" at bounding box center [377, 103] width 56 height 26
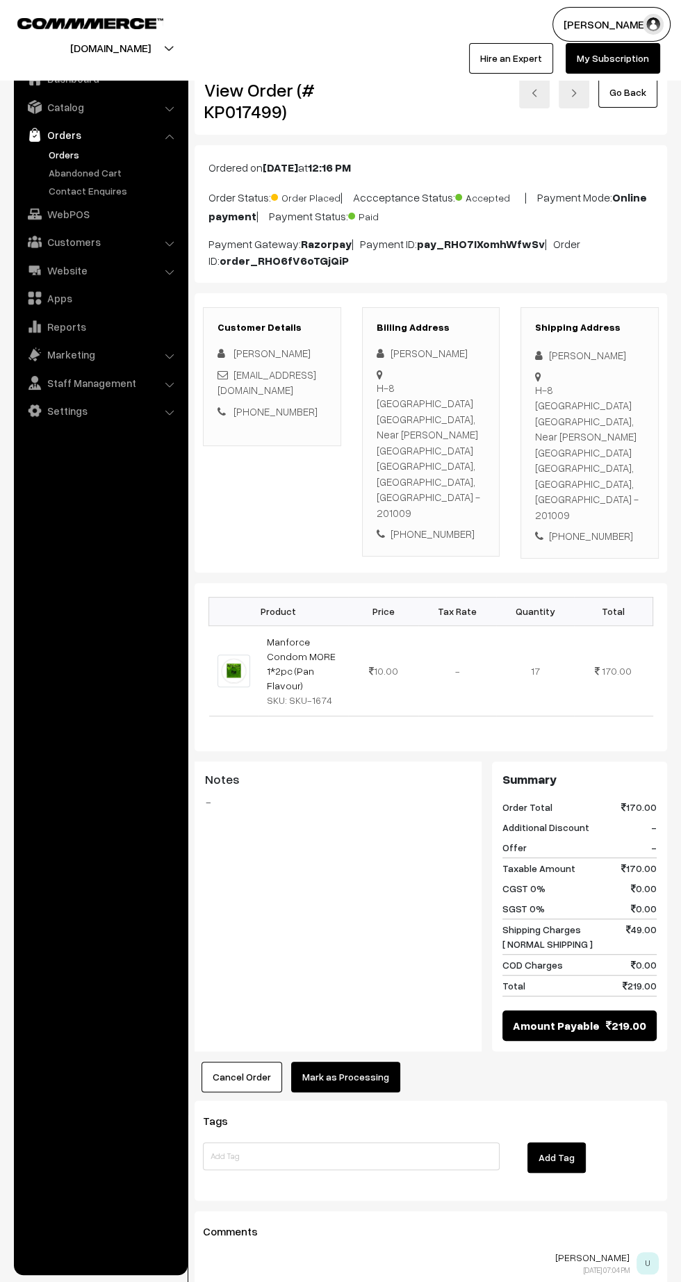
click at [376, 1062] on button "Mark as Processing" at bounding box center [345, 1077] width 109 height 31
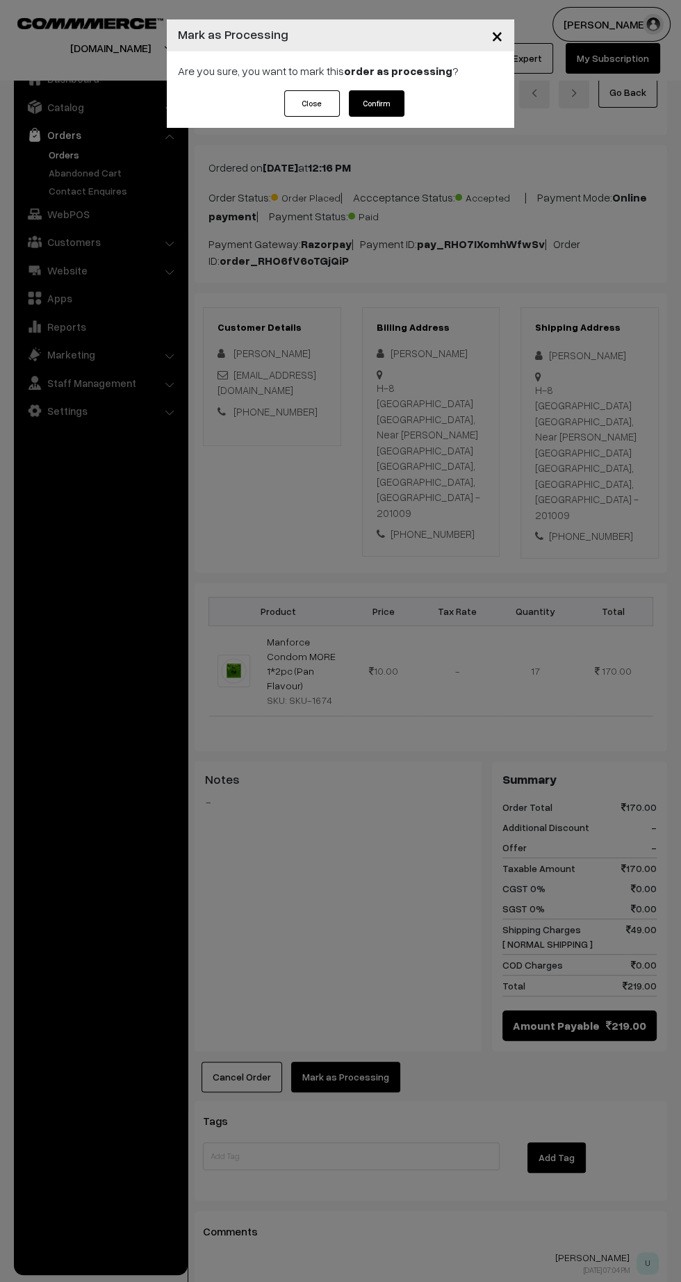
click at [393, 113] on button "Confirm" at bounding box center [377, 103] width 56 height 26
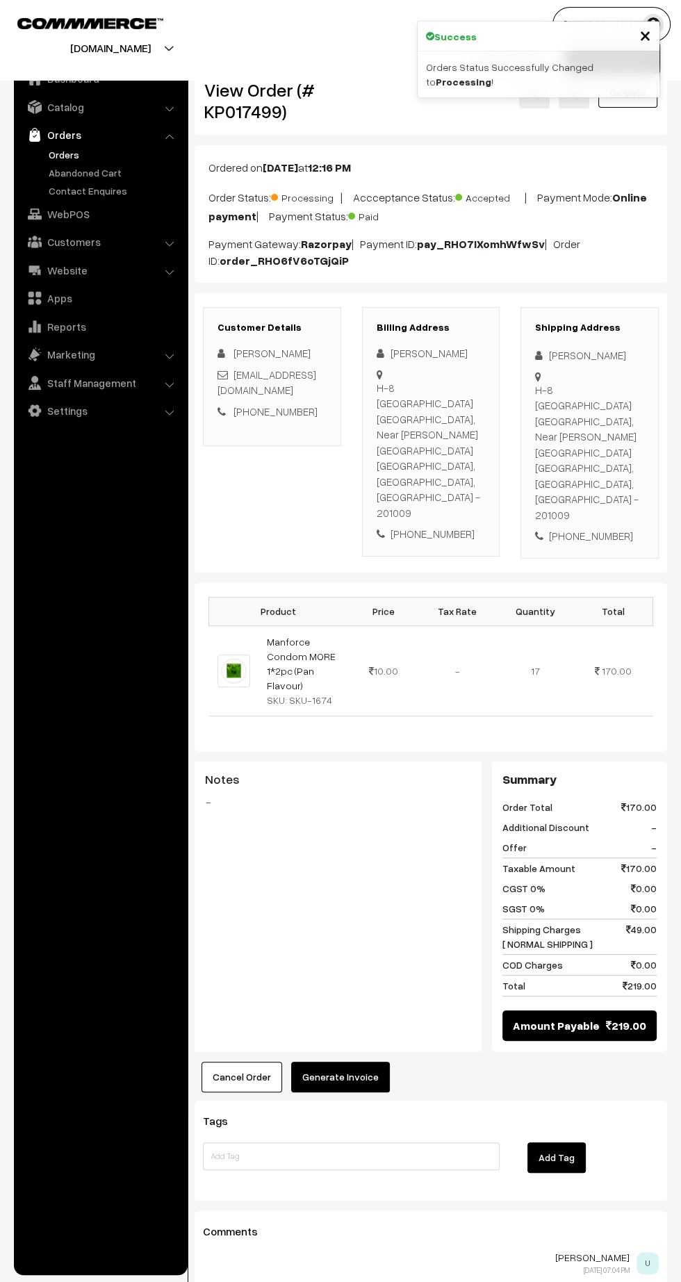
click at [373, 1101] on div "Tags Add Tag" at bounding box center [431, 1150] width 473 height 99
click at [334, 1062] on button "Generate Invoice" at bounding box center [340, 1077] width 99 height 31
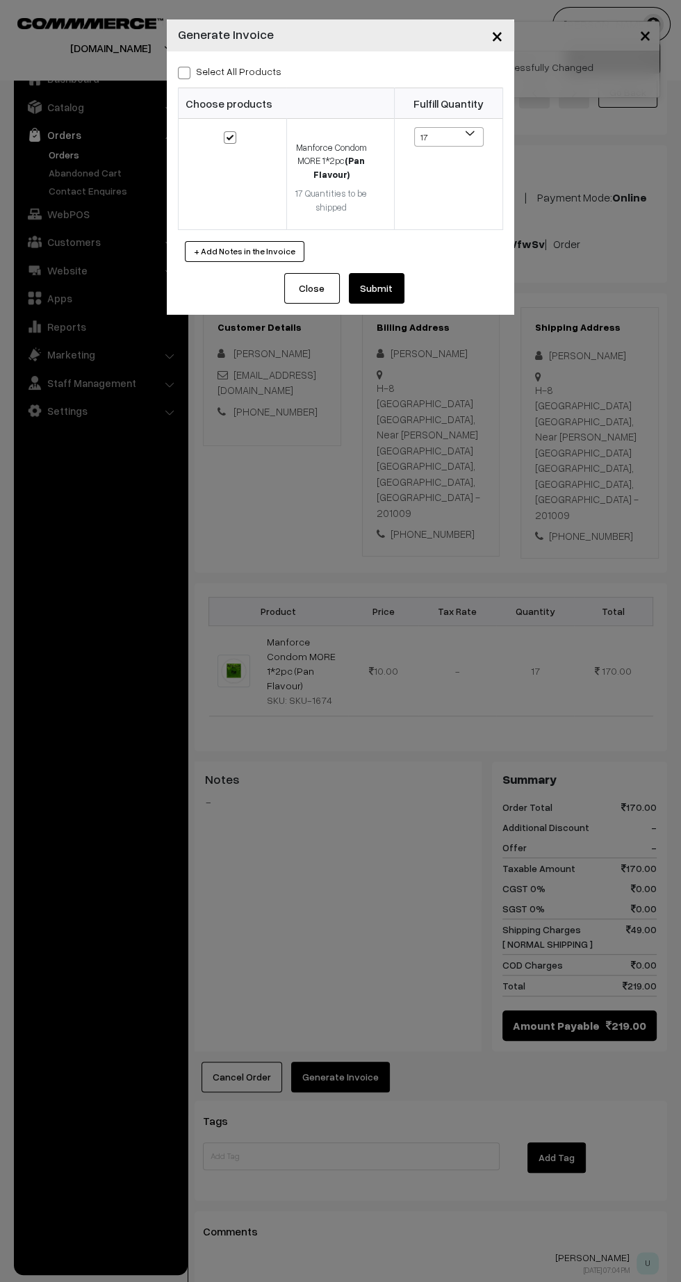
click at [384, 284] on button "Submit" at bounding box center [377, 288] width 56 height 31
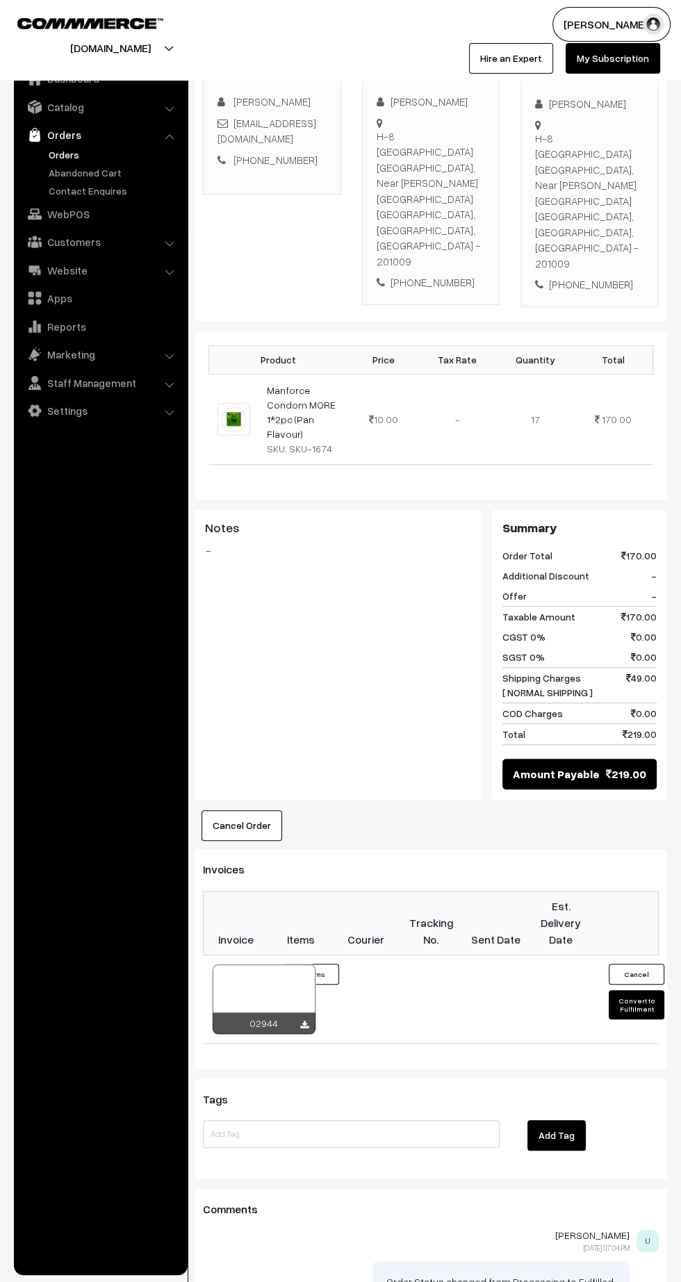
scroll to position [253, 0]
click at [304, 1019] on icon at bounding box center [304, 1023] width 8 height 9
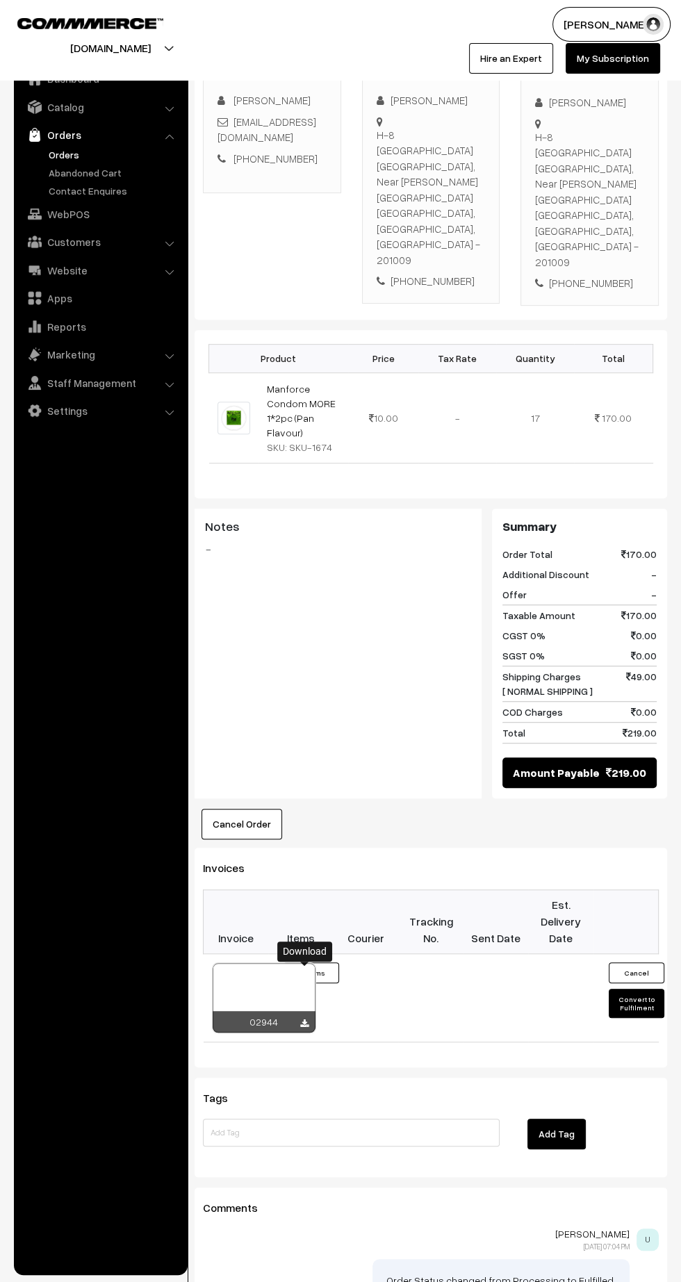
click at [277, 383] on link "Manforce Condom MORE 1*2pc (Pan Flavour)" at bounding box center [301, 411] width 69 height 56
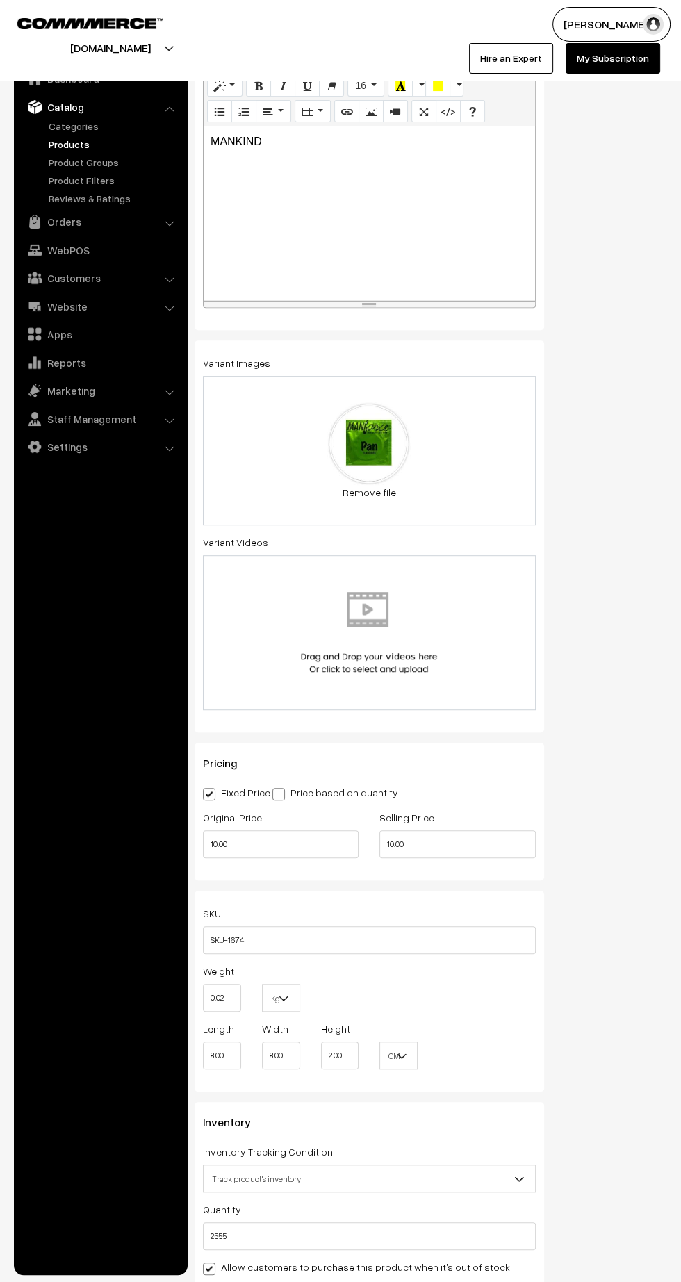
scroll to position [243, 0]
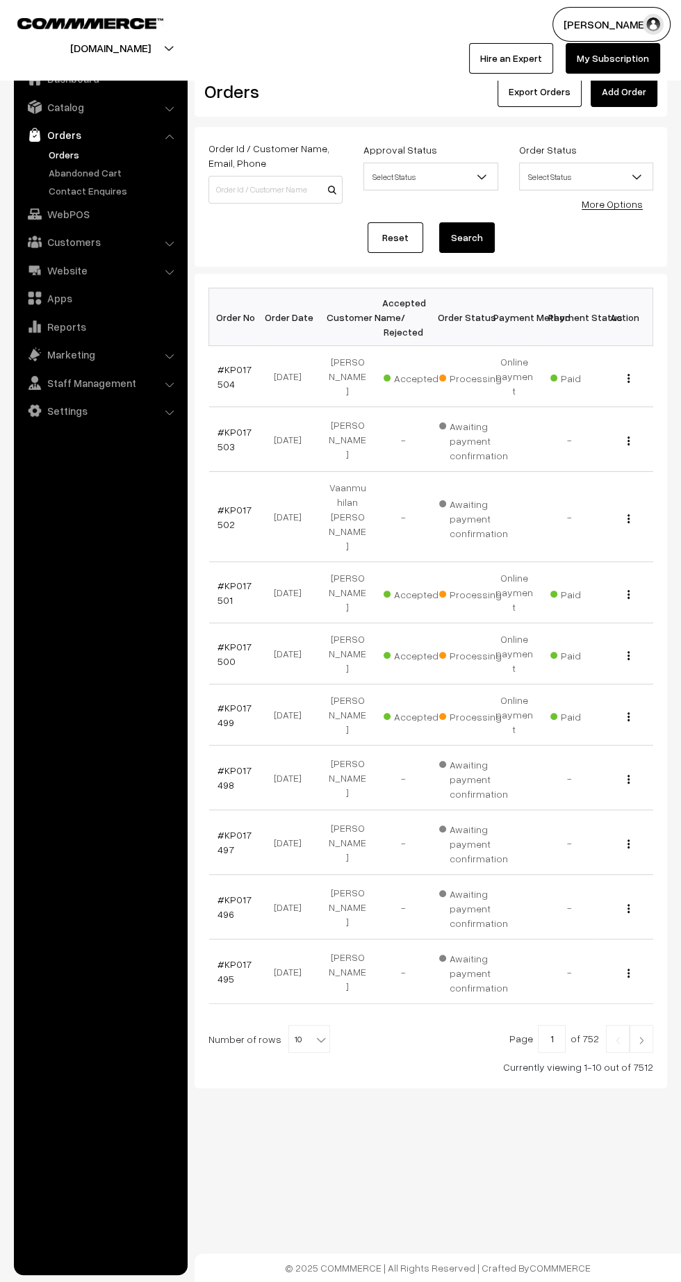
click at [644, 1036] on img at bounding box center [641, 1040] width 13 height 8
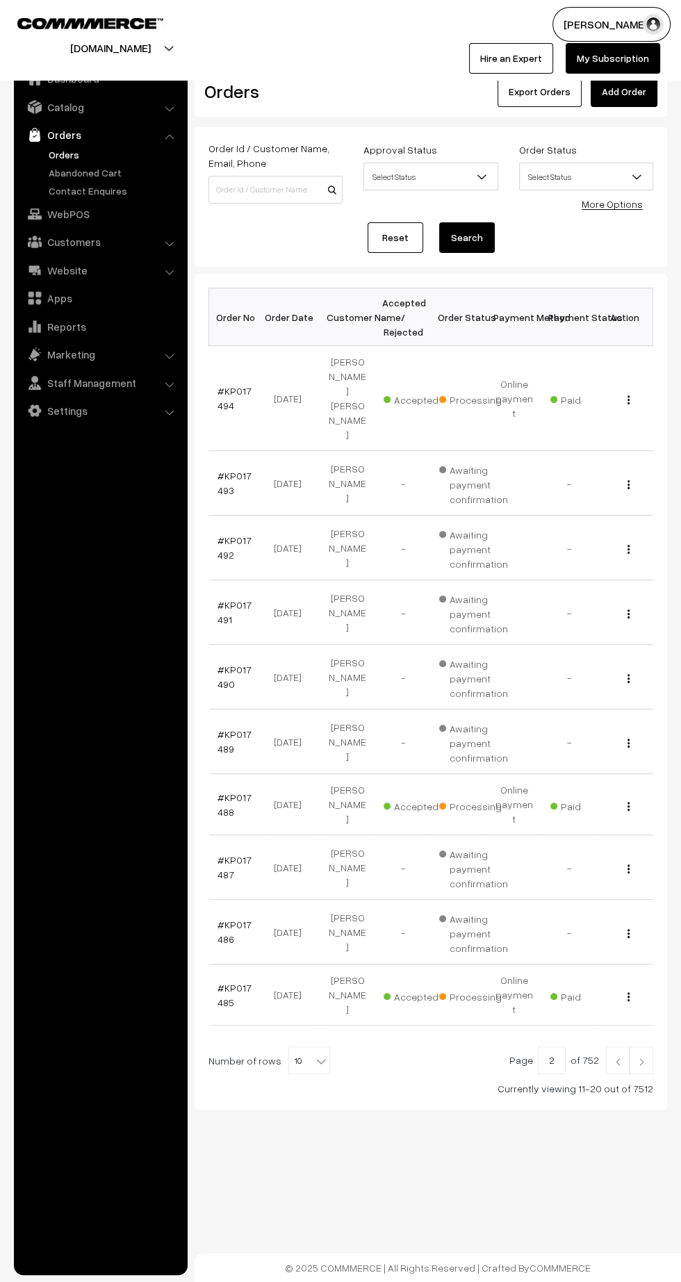
click at [640, 1058] on img at bounding box center [641, 1062] width 13 height 8
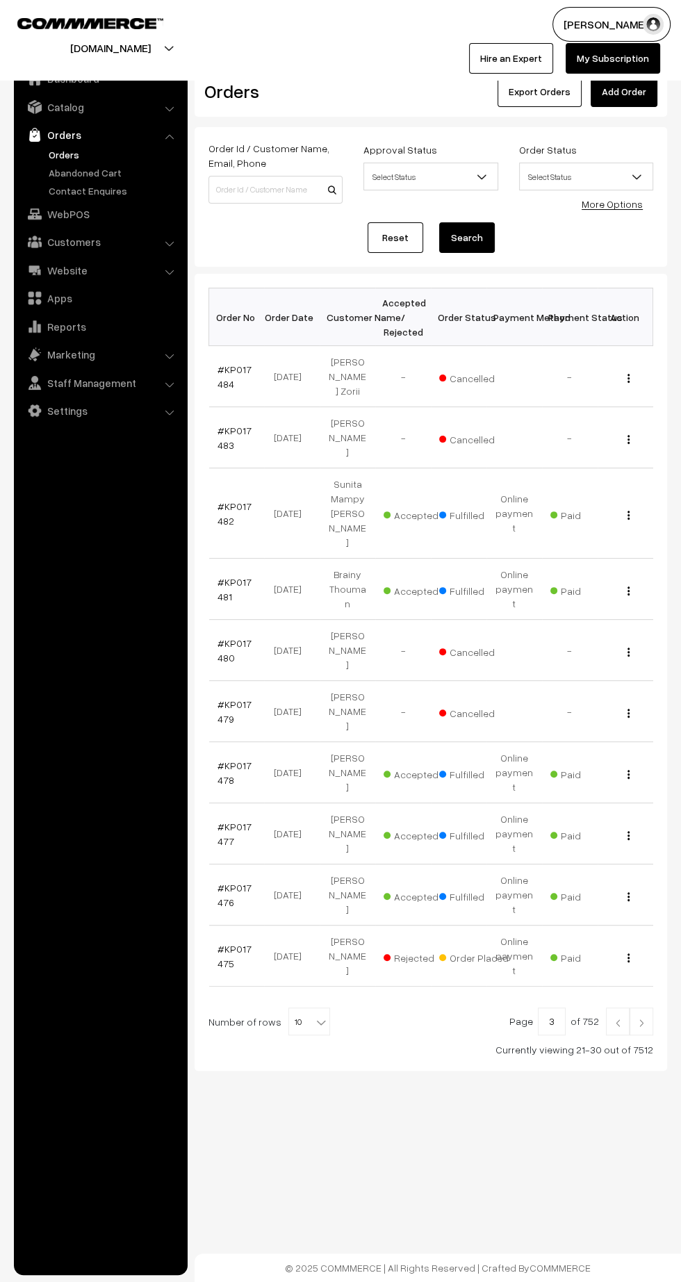
click at [616, 1019] on img at bounding box center [618, 1023] width 13 height 8
